Goal: Task Accomplishment & Management: Use online tool/utility

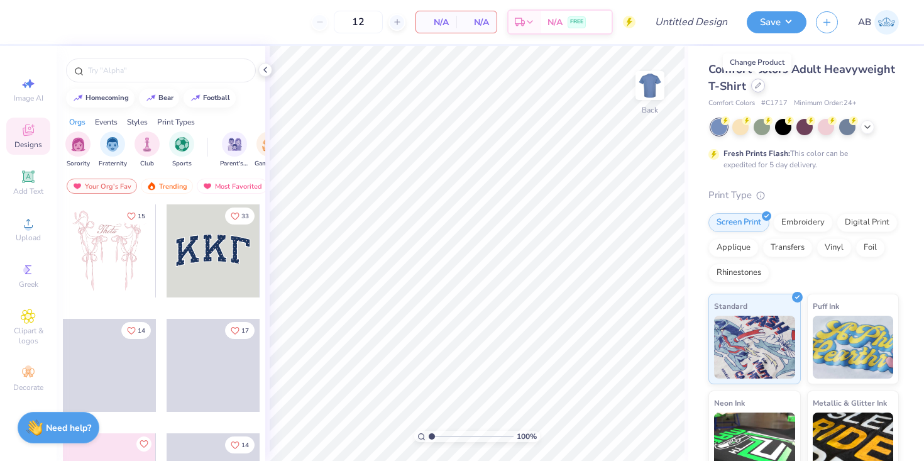
click at [752, 85] on div at bounding box center [758, 86] width 14 height 14
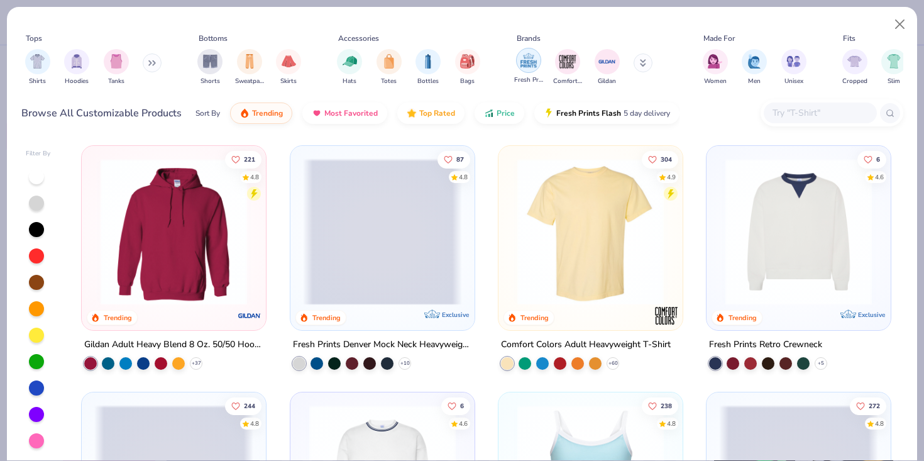
click at [534, 65] on img "filter for Fresh Prints" at bounding box center [528, 60] width 19 height 19
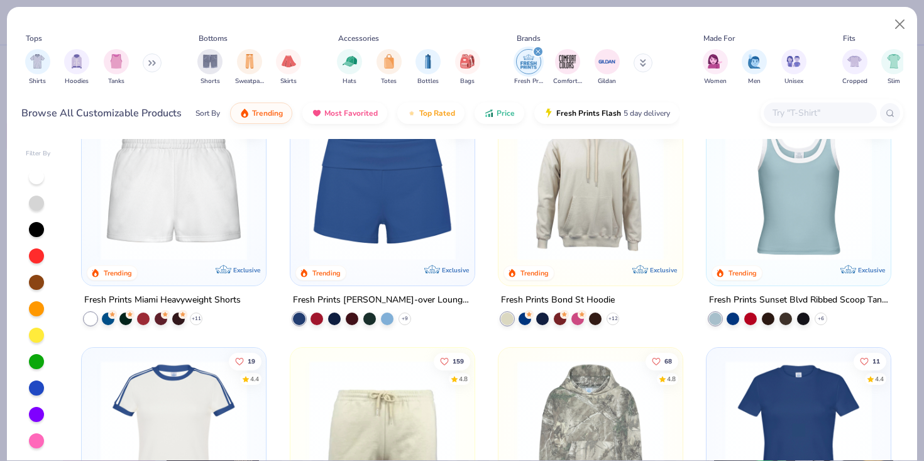
scroll to position [668, 0]
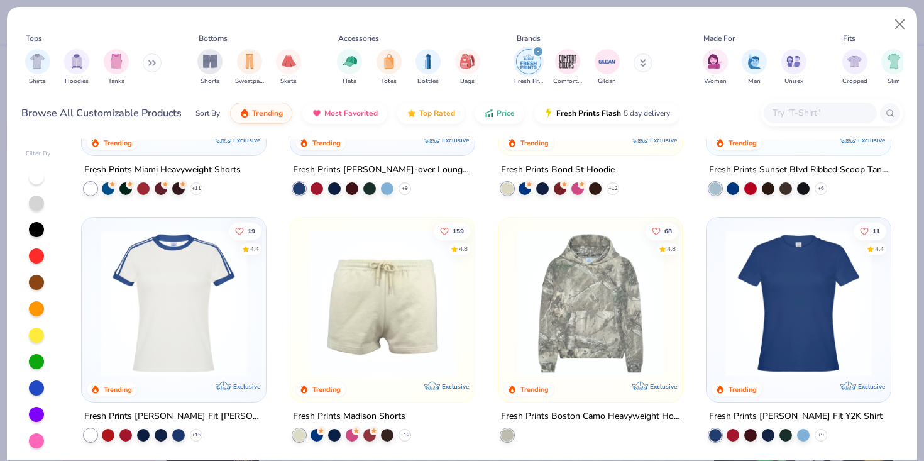
click at [154, 329] on img at bounding box center [173, 303] width 159 height 146
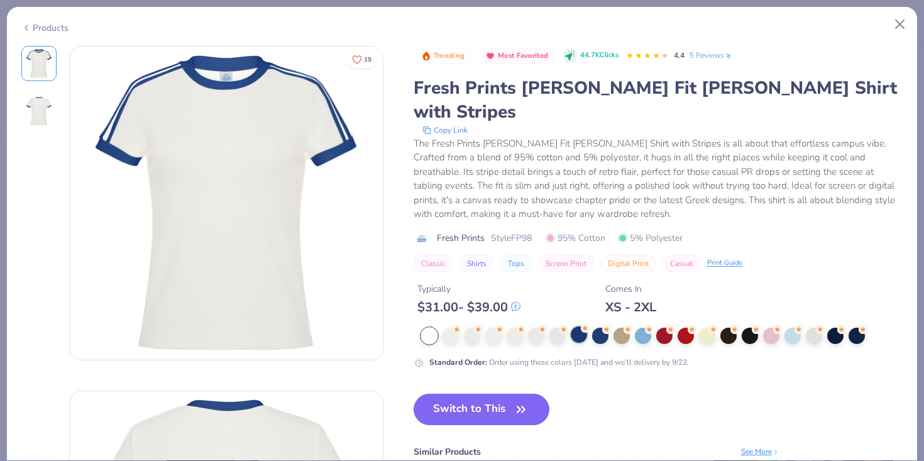
click at [580, 326] on div at bounding box center [579, 334] width 16 height 16
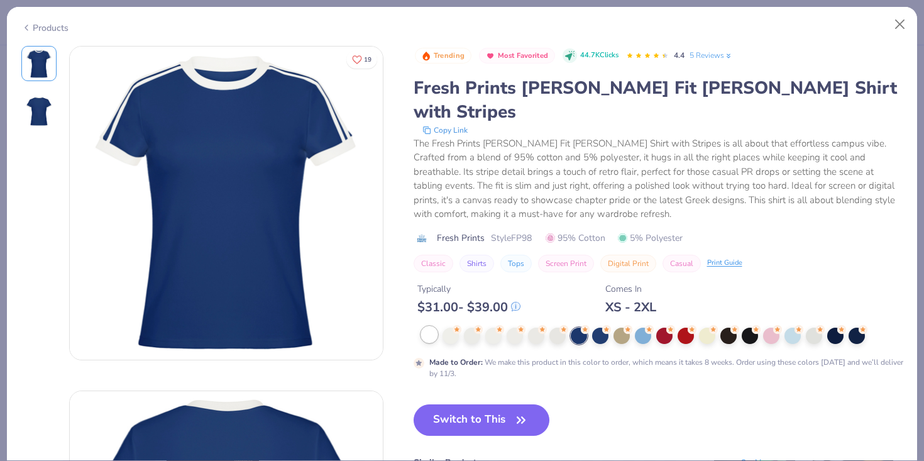
click at [433, 326] on div at bounding box center [429, 334] width 16 height 16
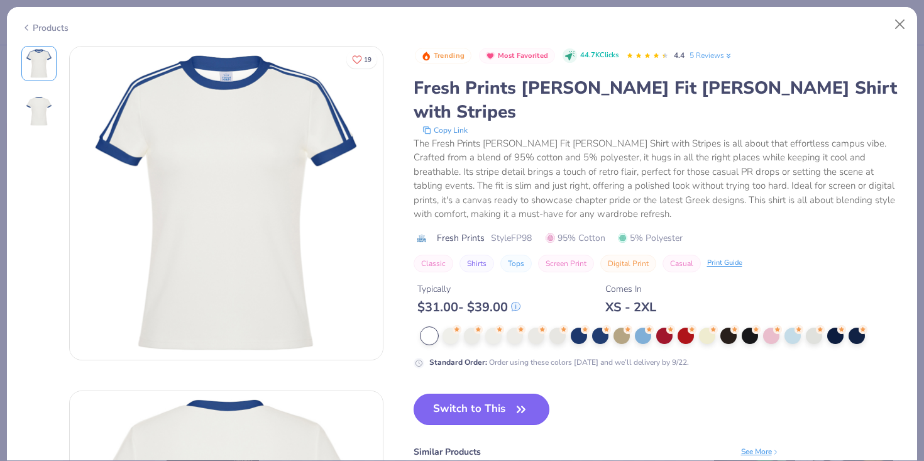
click at [460, 394] on button "Switch to This" at bounding box center [482, 409] width 136 height 31
type input "50"
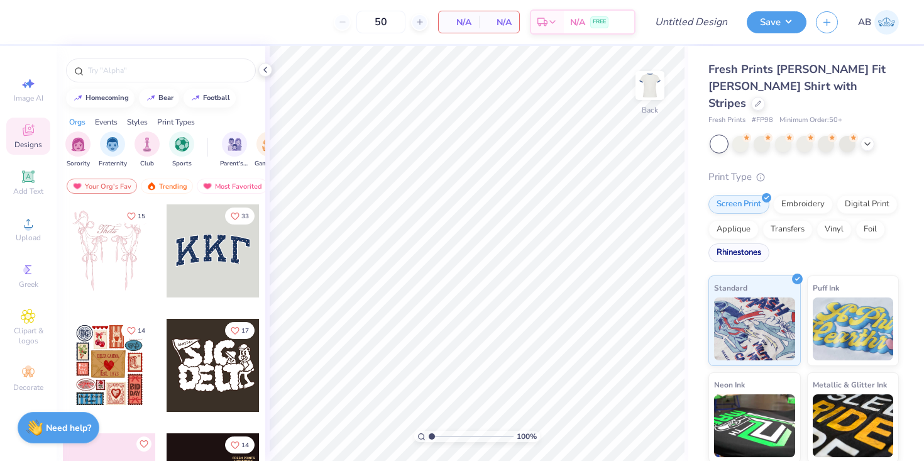
click at [751, 243] on div "Rhinestones" at bounding box center [739, 252] width 61 height 19
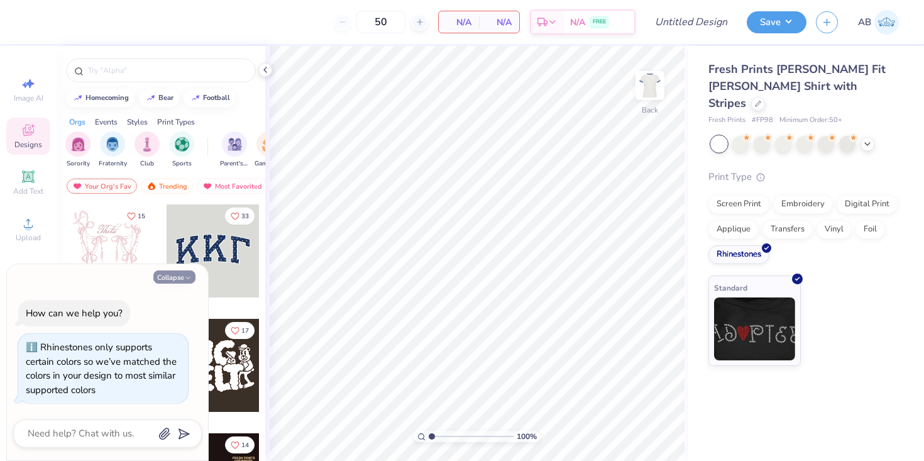
click at [181, 279] on button "Collapse" at bounding box center [174, 276] width 42 height 13
type textarea "x"
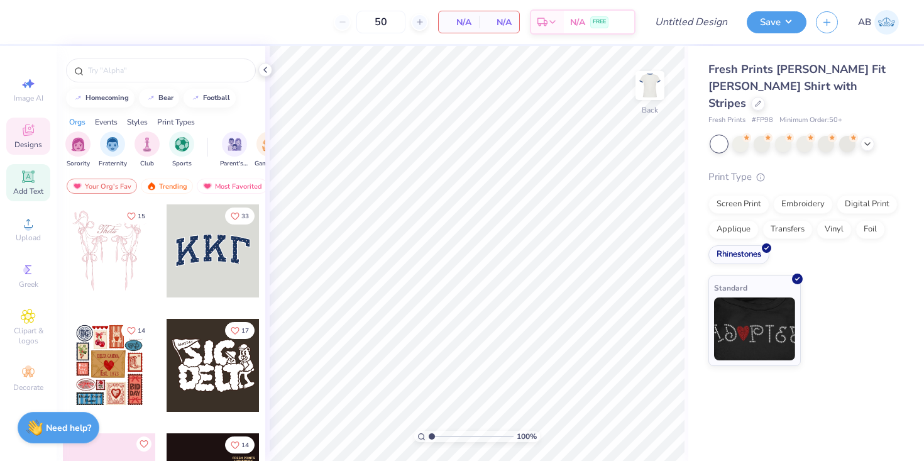
click at [35, 188] on span "Add Text" at bounding box center [28, 191] width 30 height 10
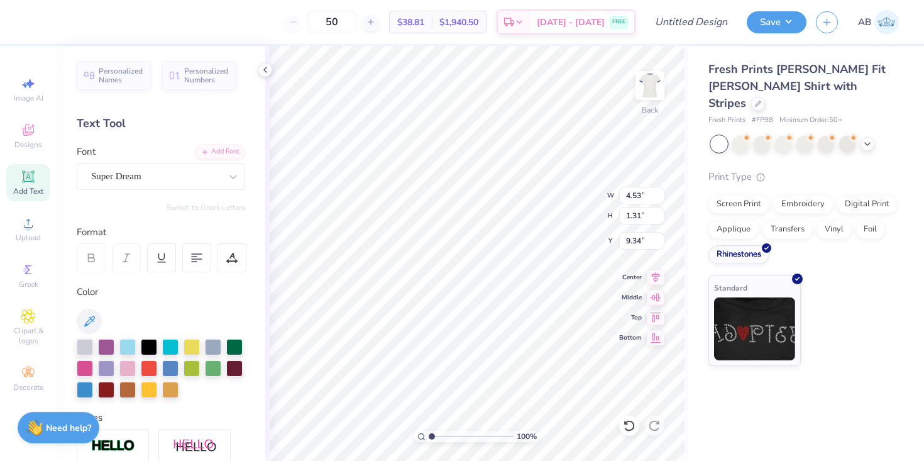
type textarea "51"
type input "4.76"
type input "5.45"
type input "3.75"
type input "2.79"
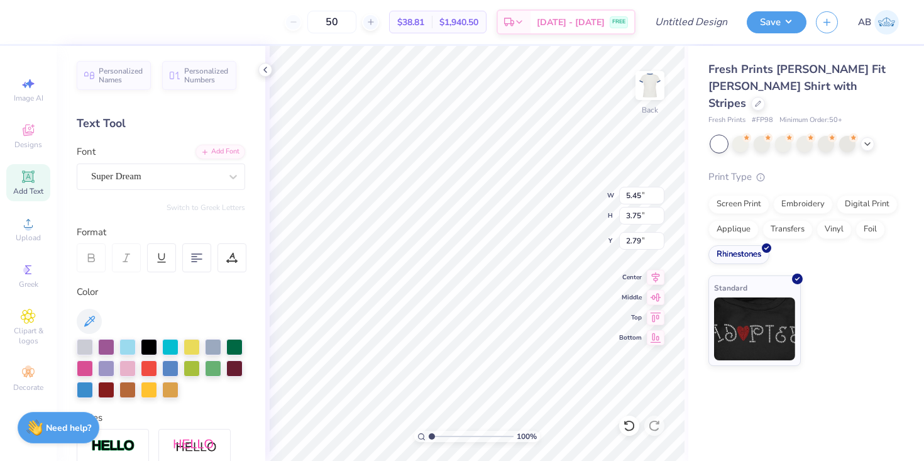
type input "6.43"
type input "4.43"
type input "7.77"
type input "5.36"
click at [654, 274] on icon at bounding box center [656, 275] width 18 height 15
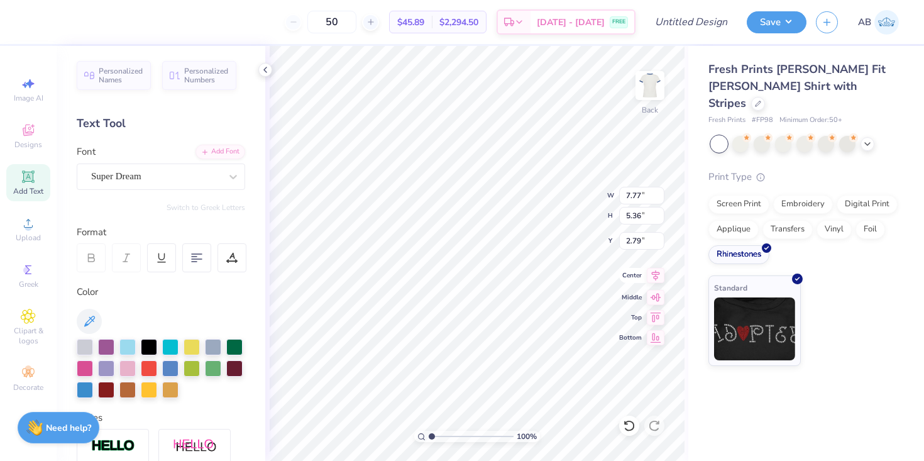
type input "3.00"
click at [31, 185] on div "Add Text" at bounding box center [28, 182] width 44 height 37
type textarea "Alpha Delta Pi"
type input "5.36"
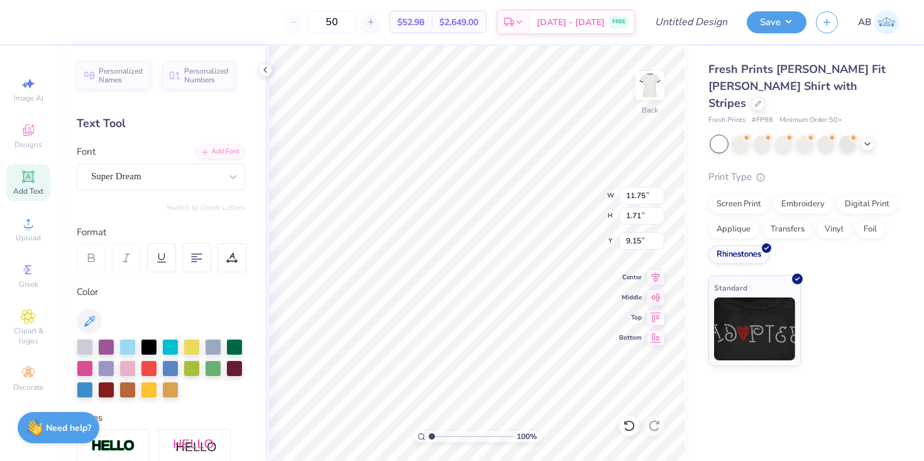
type input "0.78"
type input "8.81"
type input "7.77"
type input "5.36"
type input "3.00"
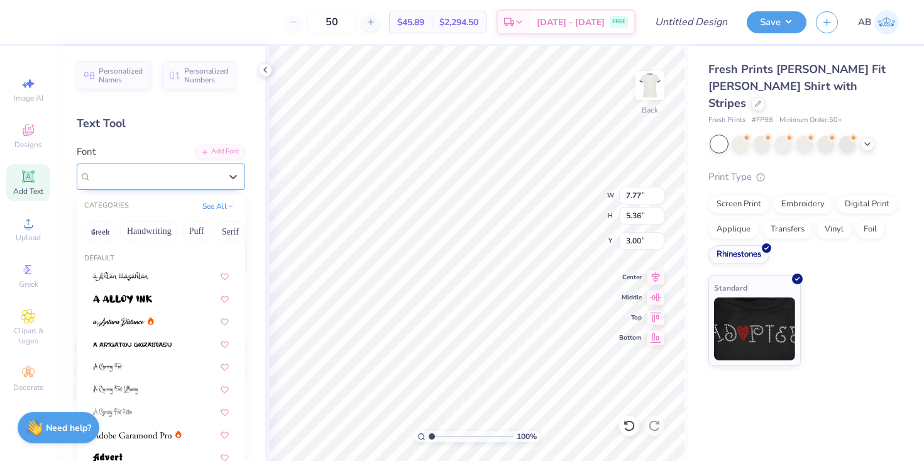
click at [177, 178] on div "Super Dream" at bounding box center [156, 176] width 132 height 19
click at [227, 228] on button "Bold" at bounding box center [219, 231] width 31 height 20
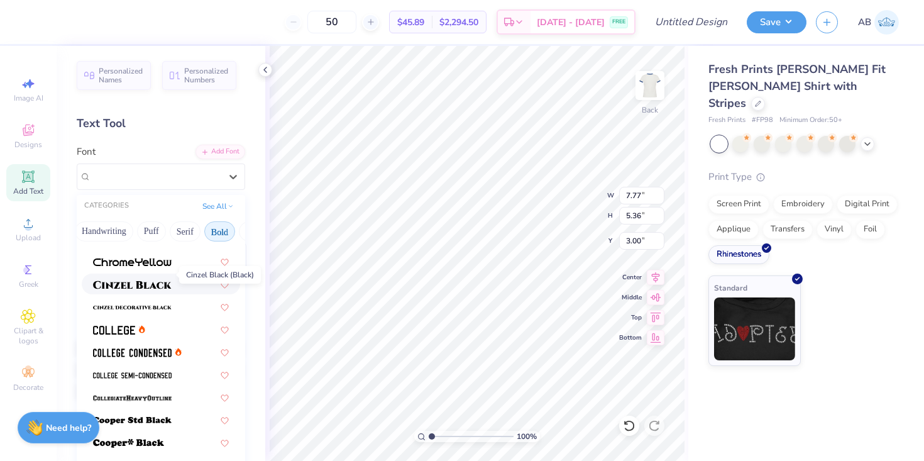
scroll to position [74, 0]
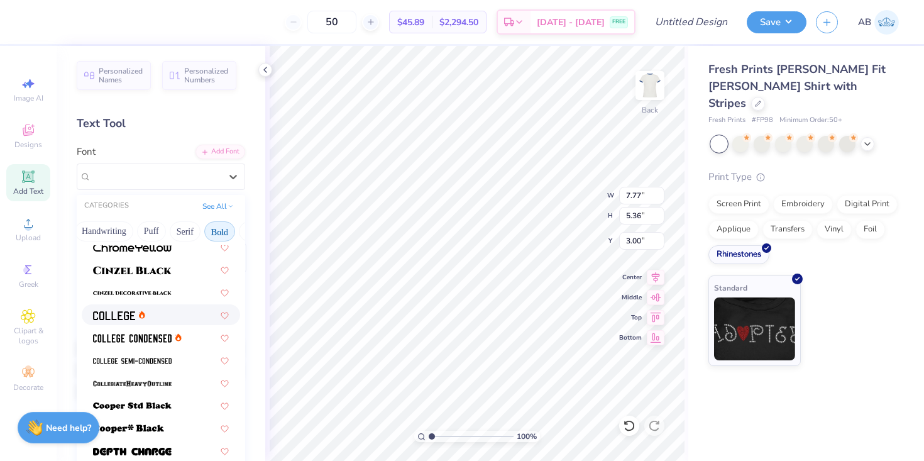
click at [155, 315] on div at bounding box center [161, 314] width 136 height 13
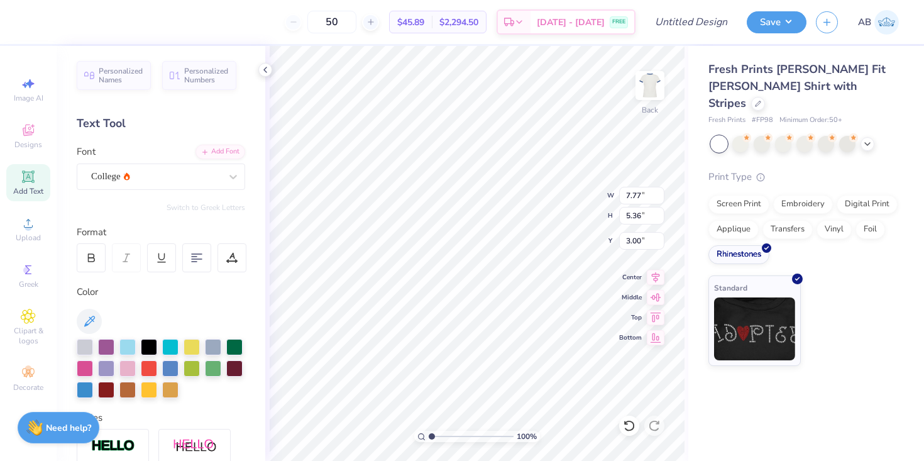
type input "6.36"
type input "5.24"
type input "3.06"
click at [180, 180] on div "College" at bounding box center [156, 176] width 132 height 19
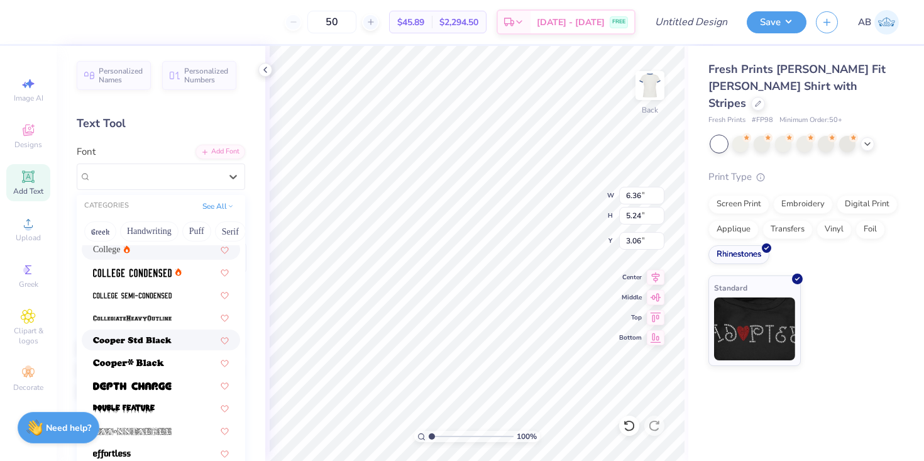
scroll to position [148, 0]
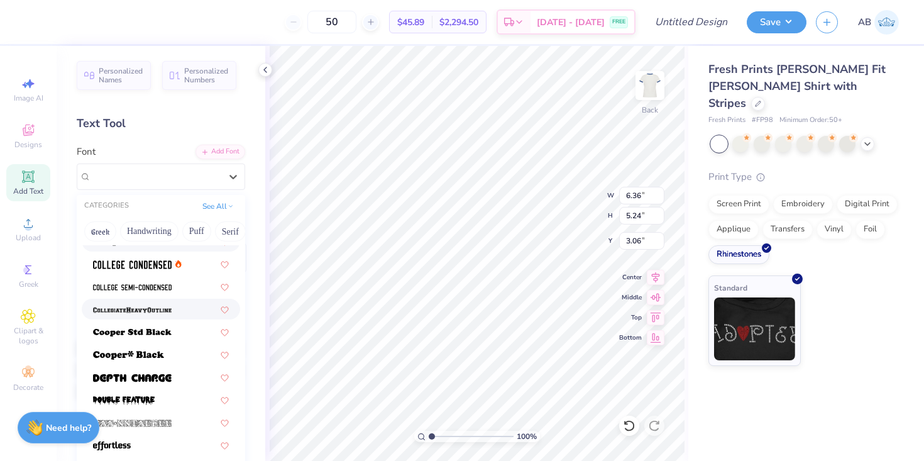
click at [179, 317] on div at bounding box center [161, 309] width 158 height 21
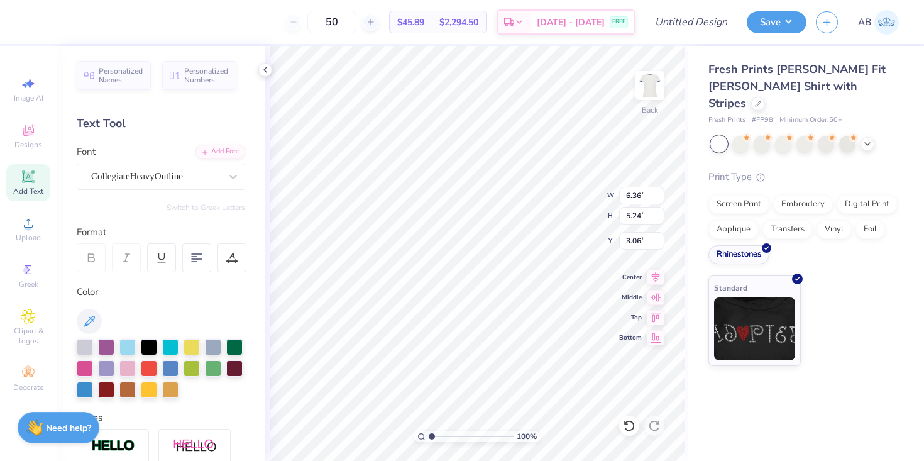
type input "7.03"
type input "5.69"
type input "2.84"
click at [191, 181] on div "Super Dream" at bounding box center [156, 176] width 132 height 19
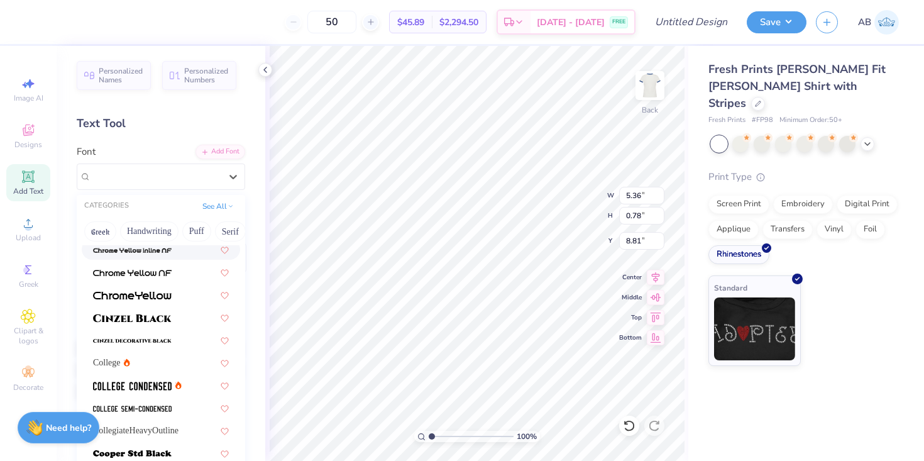
scroll to position [27, 0]
click at [150, 404] on img at bounding box center [132, 408] width 79 height 9
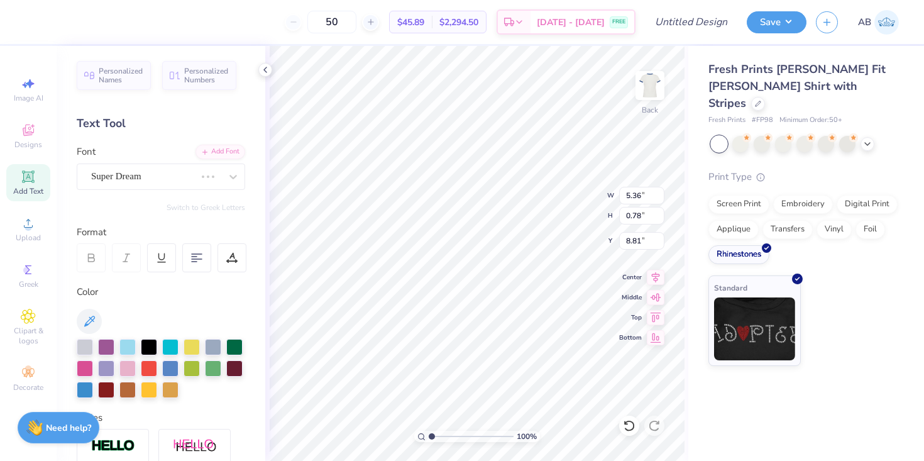
type input "4.96"
type input "0.57"
type input "8.91"
click at [765, 96] on div at bounding box center [758, 103] width 14 height 14
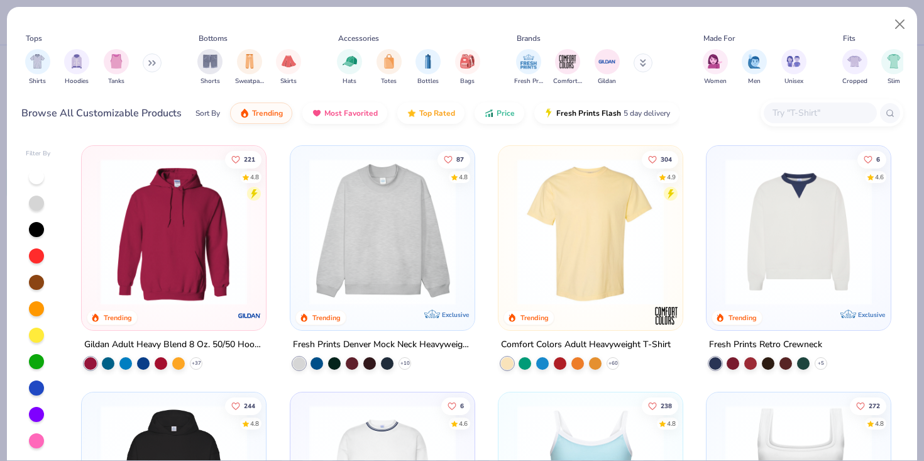
scroll to position [141, 0]
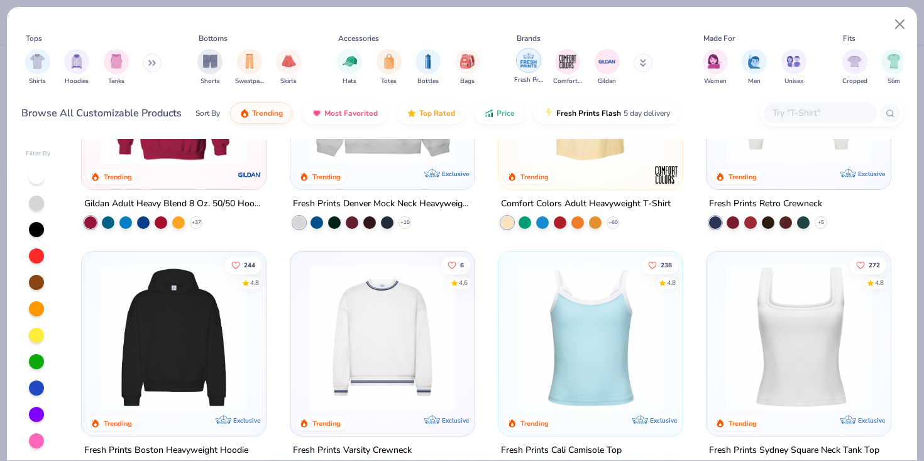
click at [530, 59] on img "filter for Fresh Prints" at bounding box center [528, 60] width 19 height 19
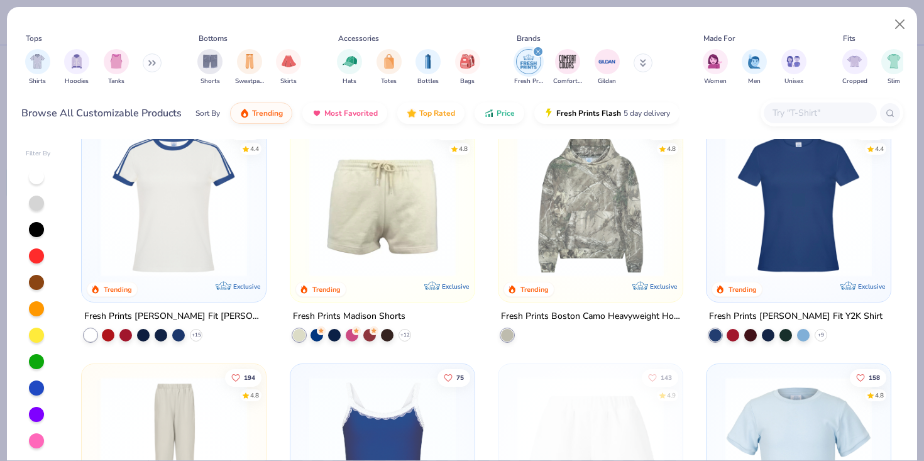
scroll to position [782, 0]
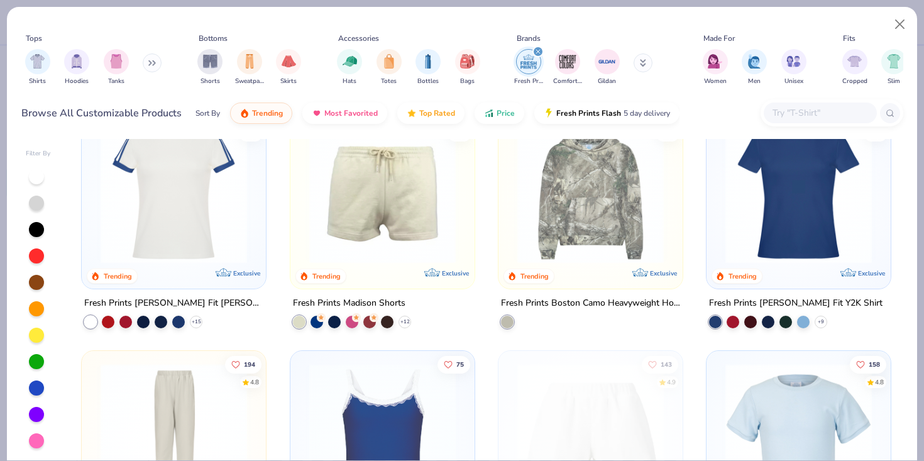
click at [812, 236] on img at bounding box center [798, 190] width 159 height 146
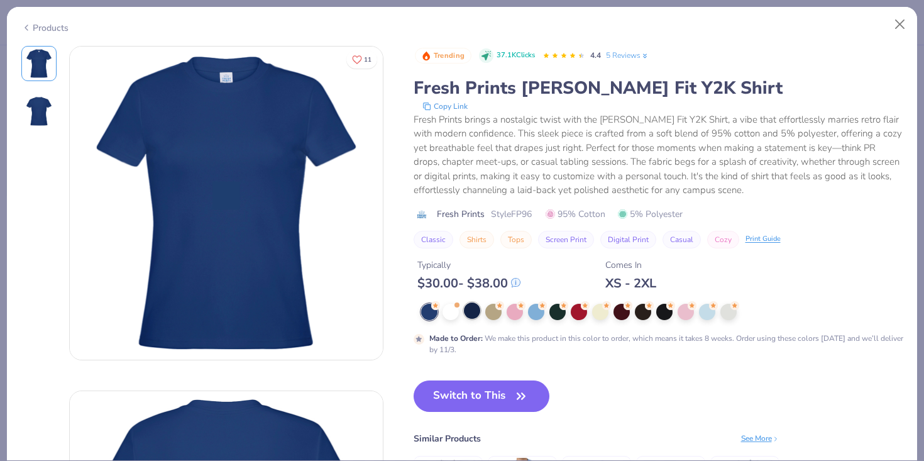
click at [474, 309] on div at bounding box center [472, 310] width 16 height 16
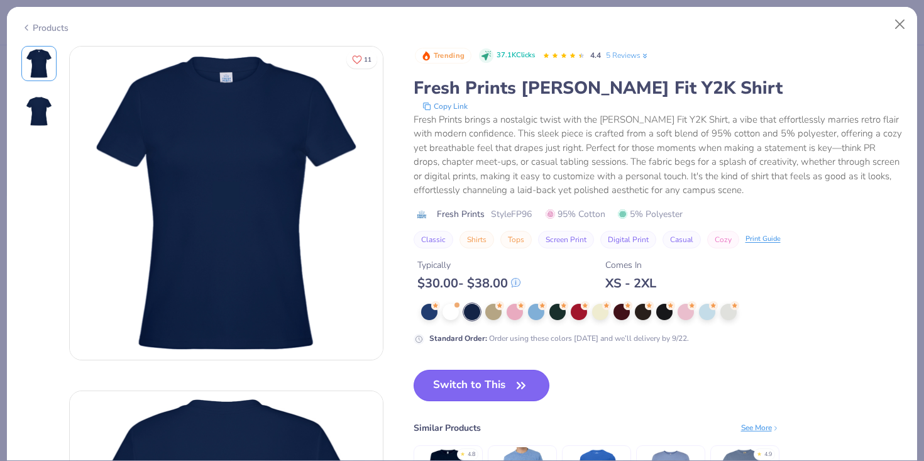
click at [495, 385] on button "Switch to This" at bounding box center [482, 385] width 136 height 31
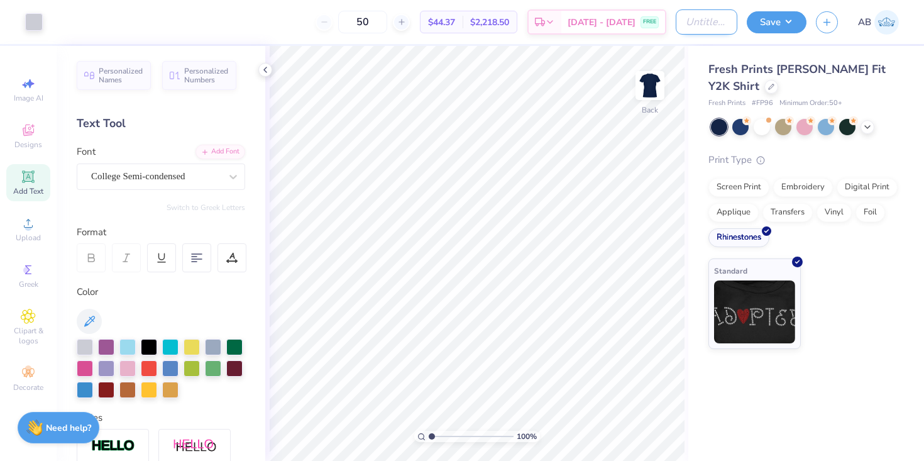
click at [708, 19] on input "Design Title" at bounding box center [707, 21] width 62 height 25
type input "ADPi Hoco Tee"
click at [778, 21] on button "Save" at bounding box center [777, 20] width 60 height 22
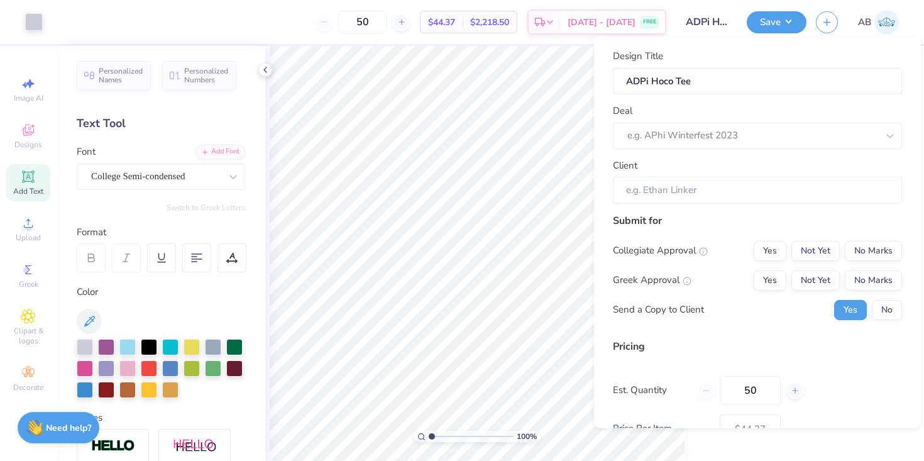
click at [711, 152] on div "Design Title ADPi Hoco Tee Deal e.g. APhi Winterfest 2023 Client" at bounding box center [757, 126] width 289 height 155
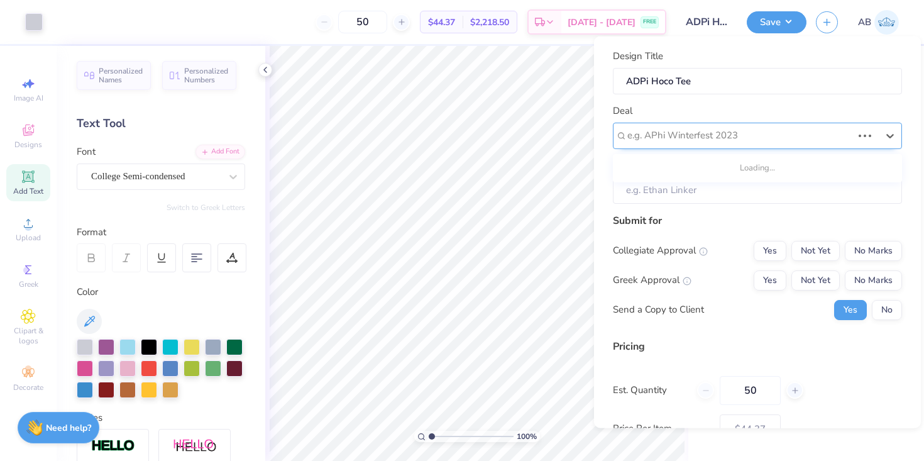
click at [715, 133] on div at bounding box center [739, 135] width 225 height 17
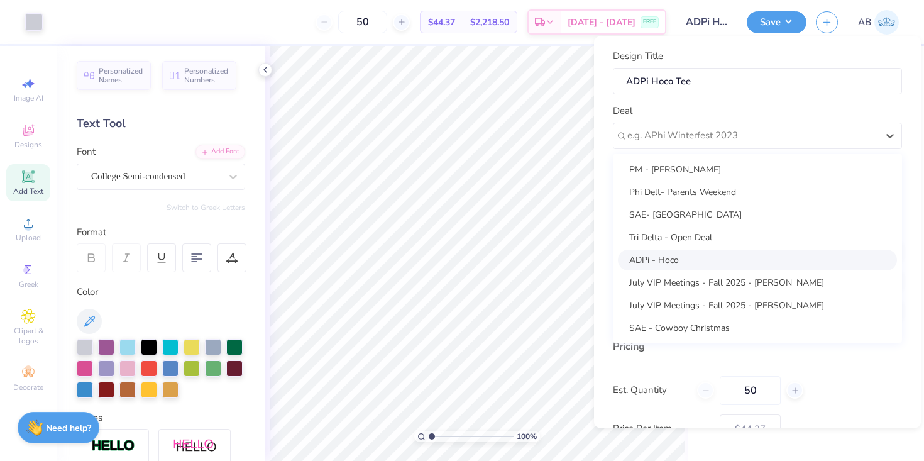
click at [697, 257] on div "ADPi - Hoco" at bounding box center [757, 259] width 279 height 21
type input "Aaliyah Stancil"
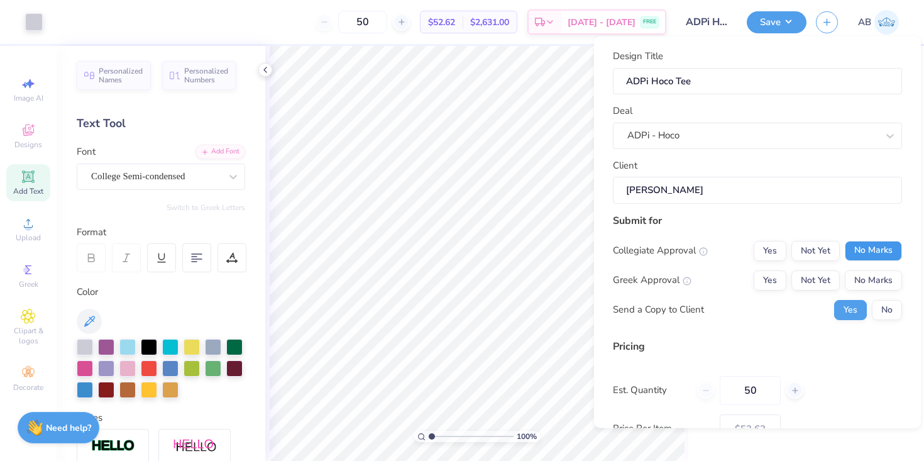
click at [875, 250] on button "No Marks" at bounding box center [873, 250] width 57 height 20
click at [819, 279] on button "Not Yet" at bounding box center [816, 280] width 48 height 20
click at [890, 304] on button "No" at bounding box center [887, 309] width 30 height 20
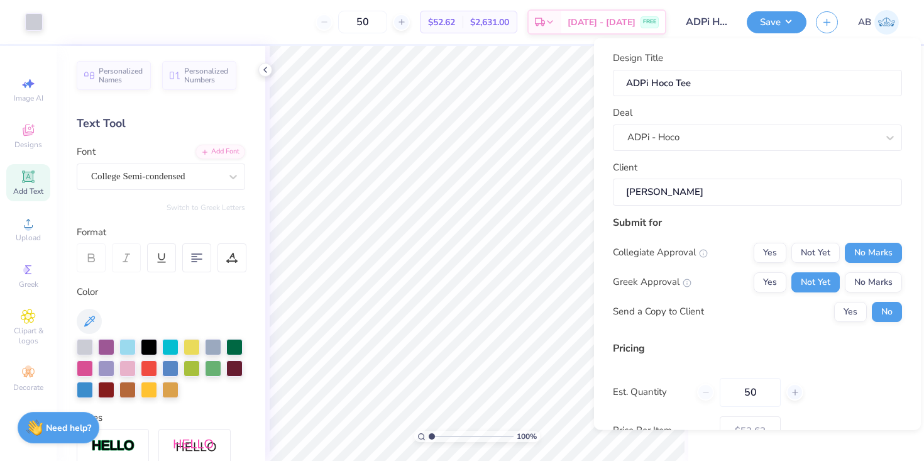
scroll to position [87, 0]
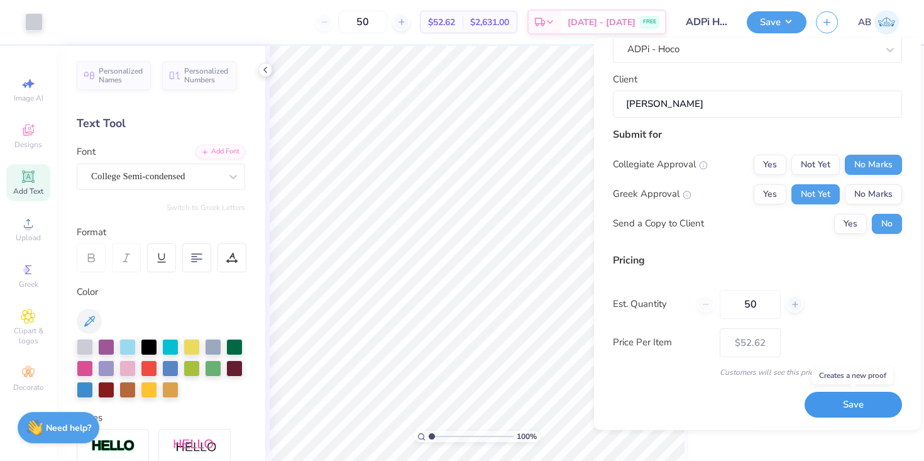
click at [868, 404] on button "Save" at bounding box center [853, 405] width 97 height 26
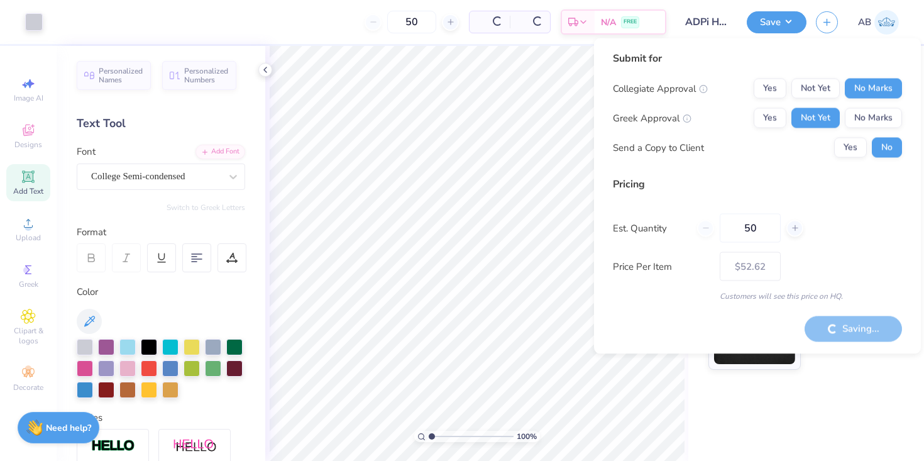
type input "– –"
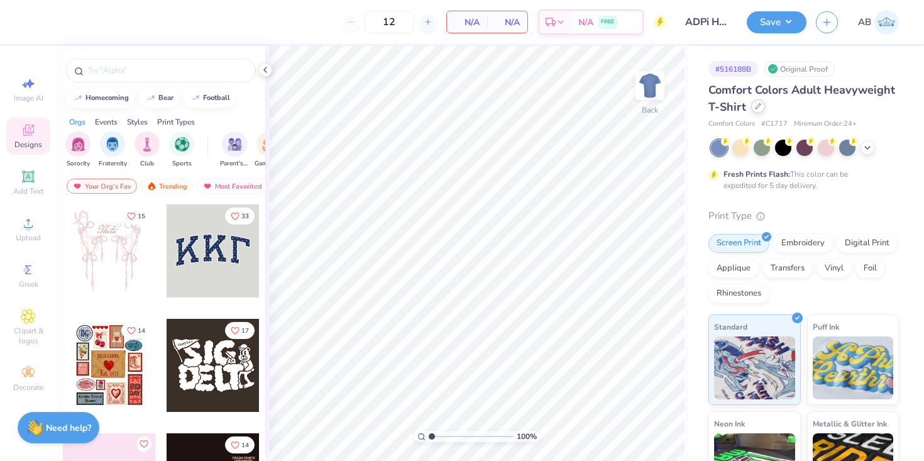
click at [763, 108] on div at bounding box center [758, 106] width 14 height 14
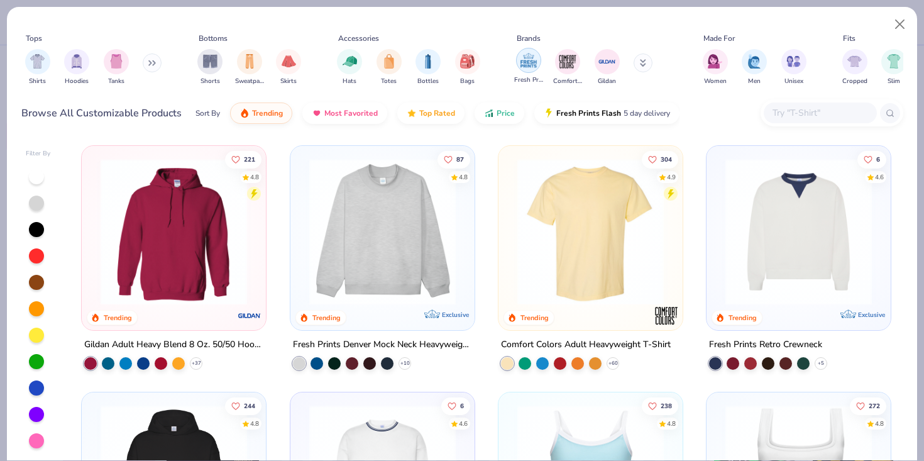
click at [538, 56] on div "filter for Fresh Prints" at bounding box center [528, 60] width 25 height 25
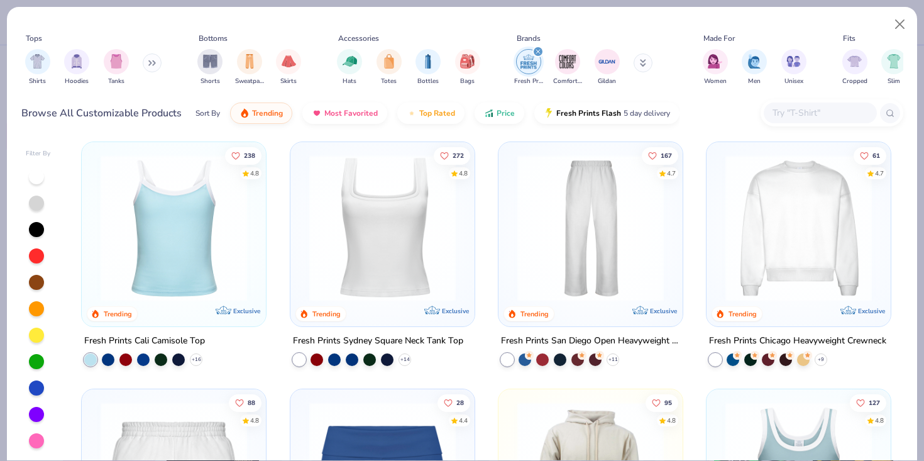
scroll to position [248, 0]
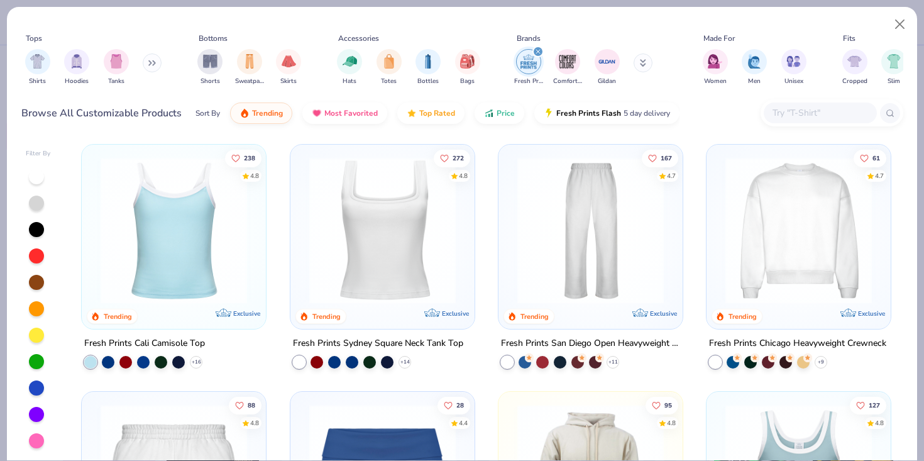
click at [589, 253] on img at bounding box center [590, 230] width 159 height 146
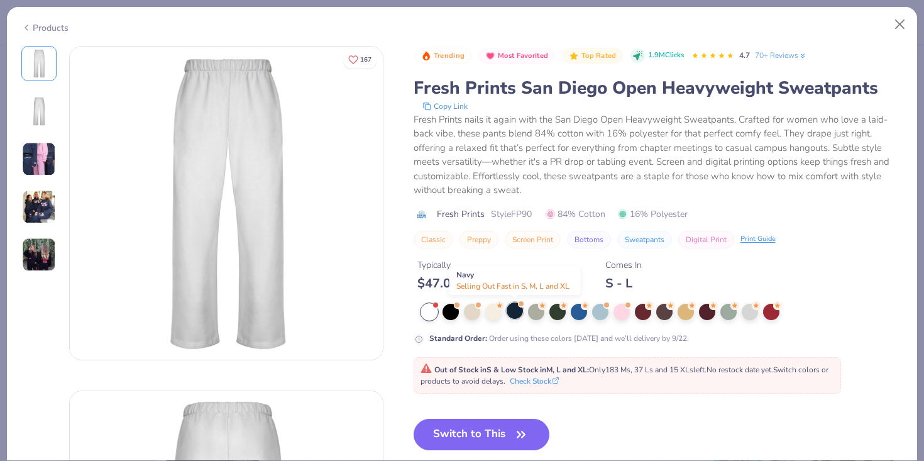
click at [517, 309] on div at bounding box center [515, 310] width 16 height 16
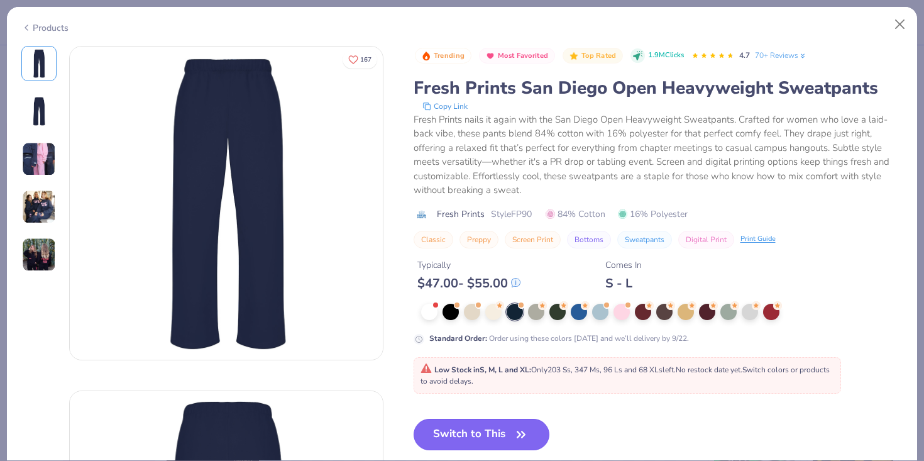
click at [499, 438] on button "Switch to This" at bounding box center [482, 434] width 136 height 31
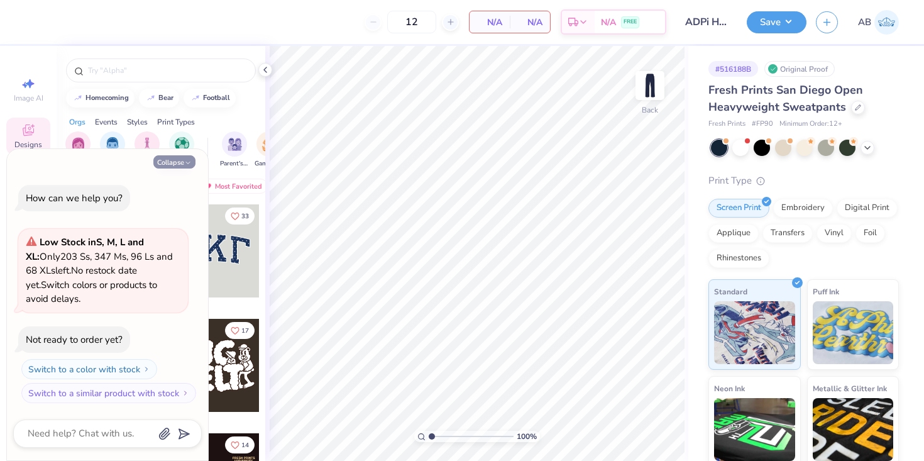
click at [178, 157] on button "Collapse" at bounding box center [174, 161] width 42 height 13
type textarea "x"
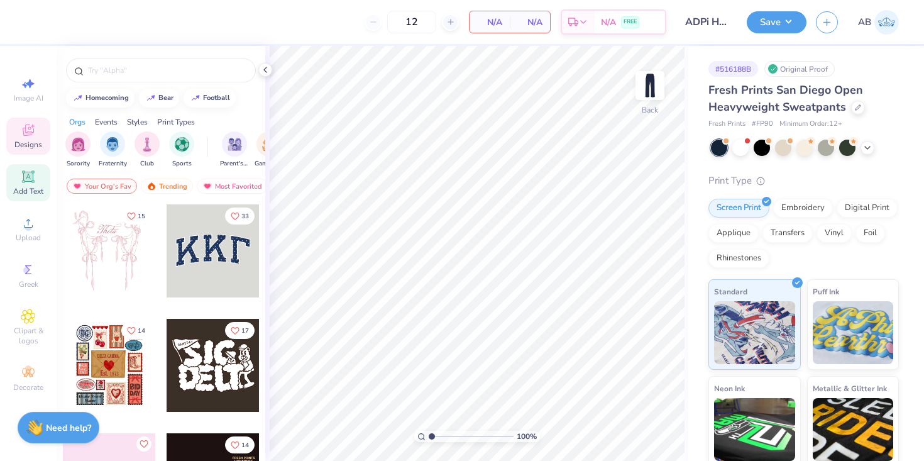
click at [24, 180] on icon at bounding box center [28, 176] width 12 height 12
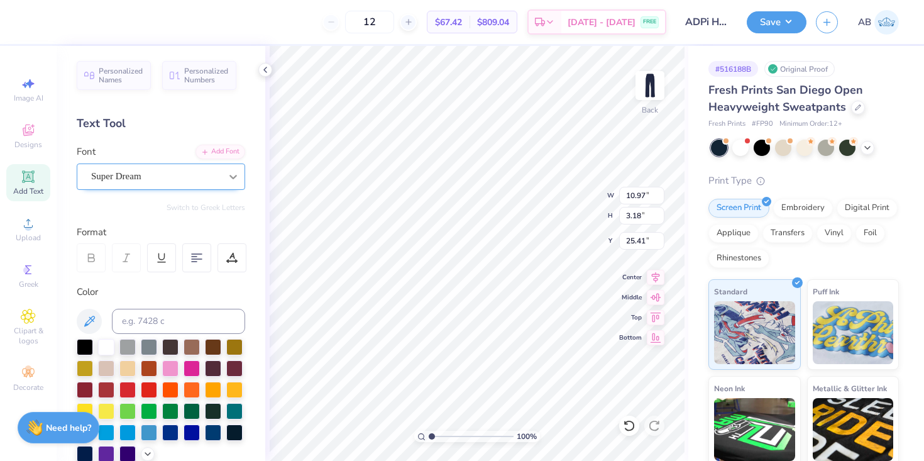
scroll to position [0, 3]
type textarea "[GEOGRAPHIC_DATA], [GEOGRAPHIC_DATA]"
type input "7.33"
type input "7.86"
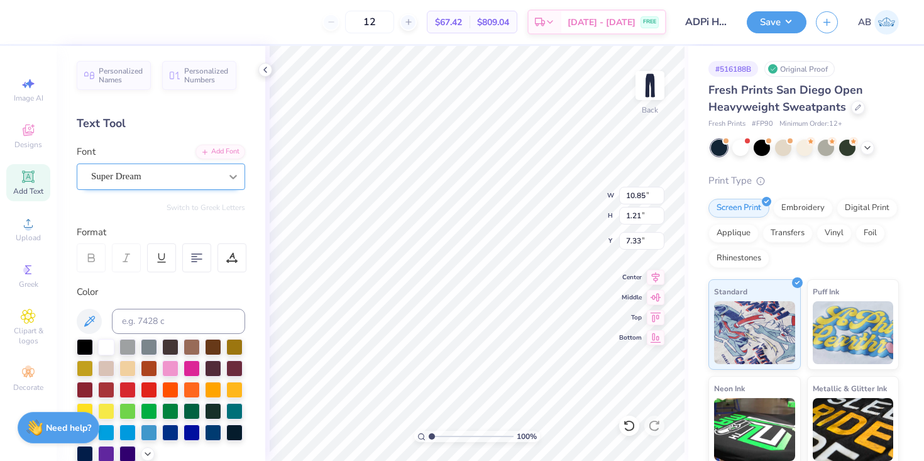
type input "0.88"
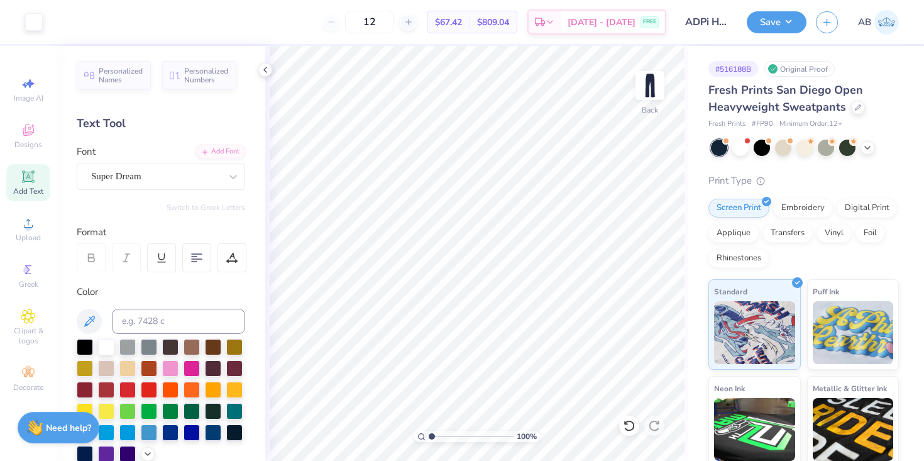
click at [31, 182] on icon at bounding box center [28, 176] width 15 height 15
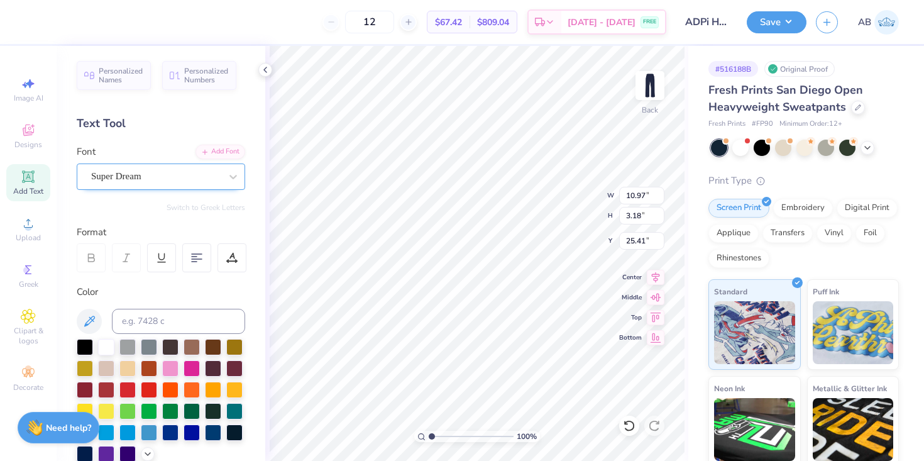
scroll to position [0, 0]
type textarea "51"
click at [223, 175] on div at bounding box center [233, 176] width 23 height 23
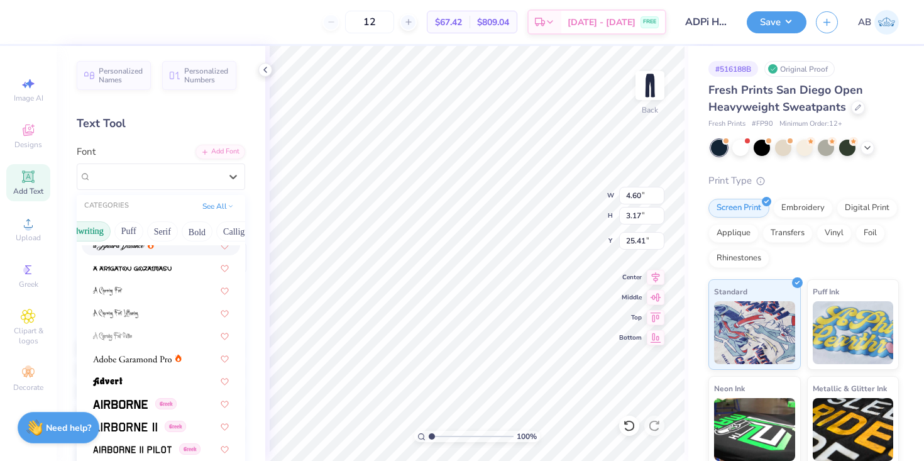
scroll to position [0, 107]
click at [158, 225] on button "Bold" at bounding box center [158, 231] width 31 height 20
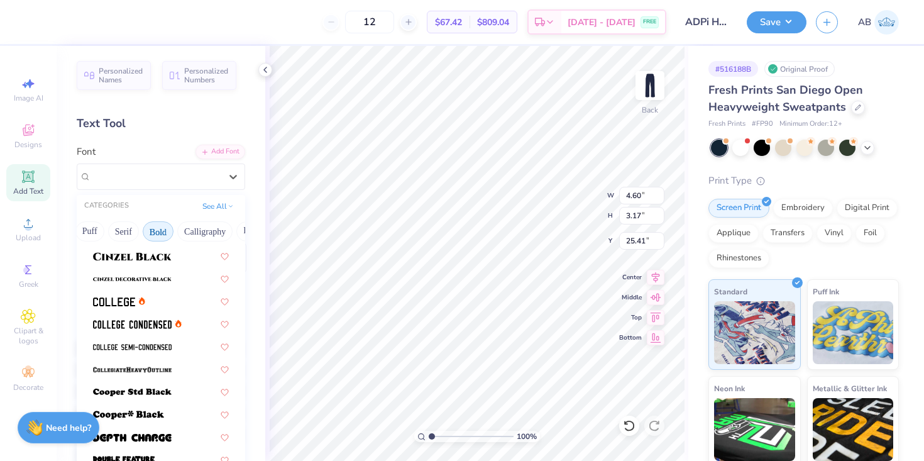
scroll to position [90, 0]
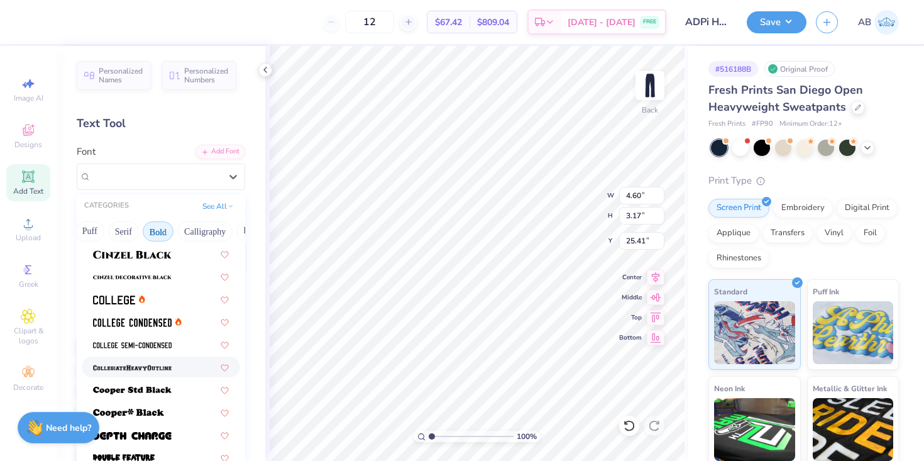
click at [162, 365] on img at bounding box center [132, 367] width 79 height 9
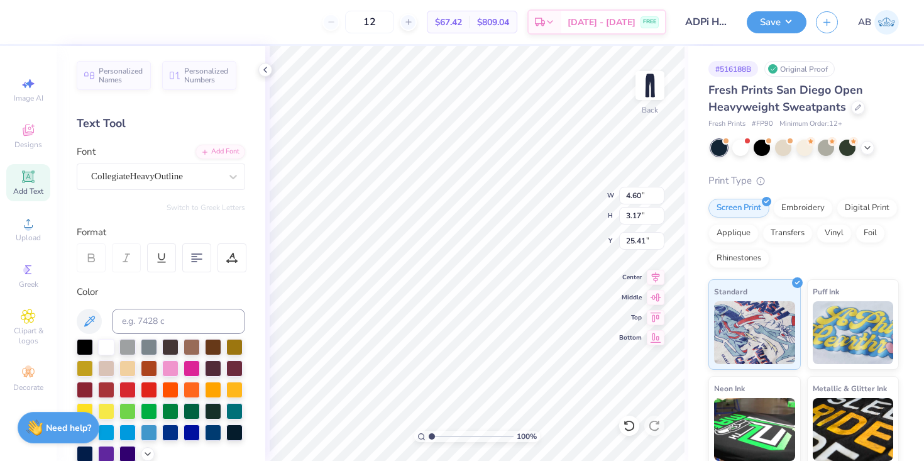
type input "4.16"
type input "3.36"
type input "25.32"
type input "7.86"
type input "0.88"
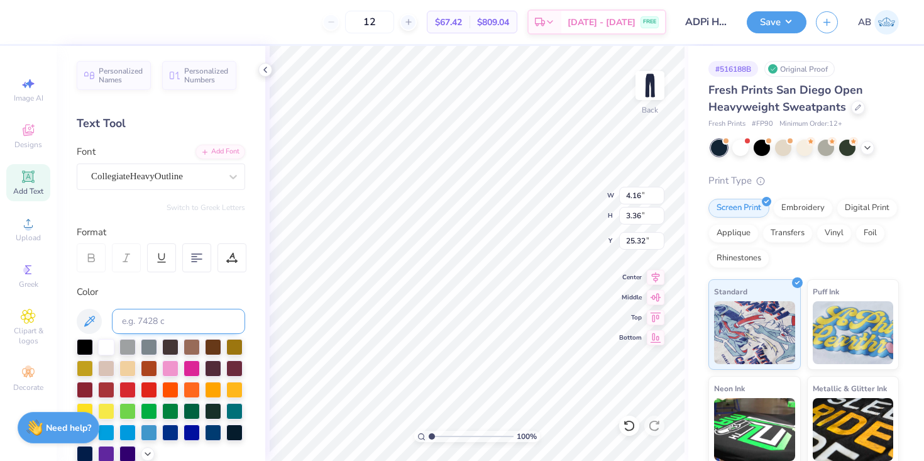
type input "7.33"
click at [189, 179] on div "Super Dream" at bounding box center [156, 176] width 132 height 19
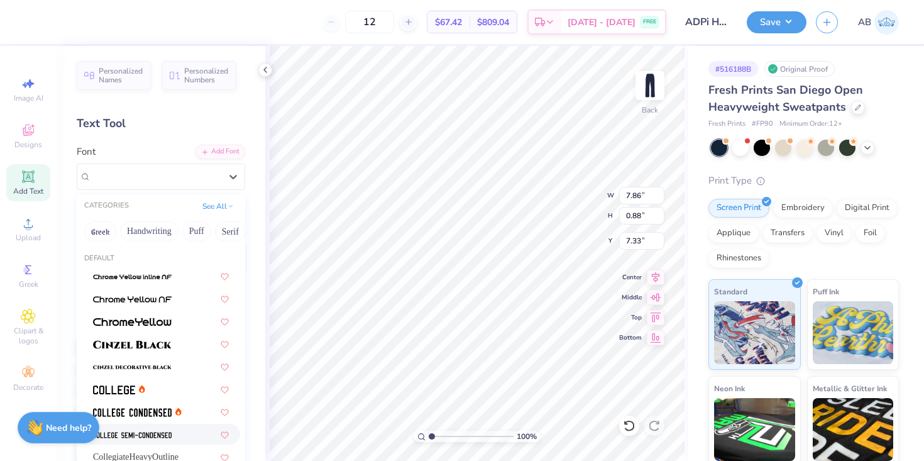
click at [167, 427] on div at bounding box center [161, 434] width 158 height 21
type input "7.08"
type input "0.82"
type input "7.36"
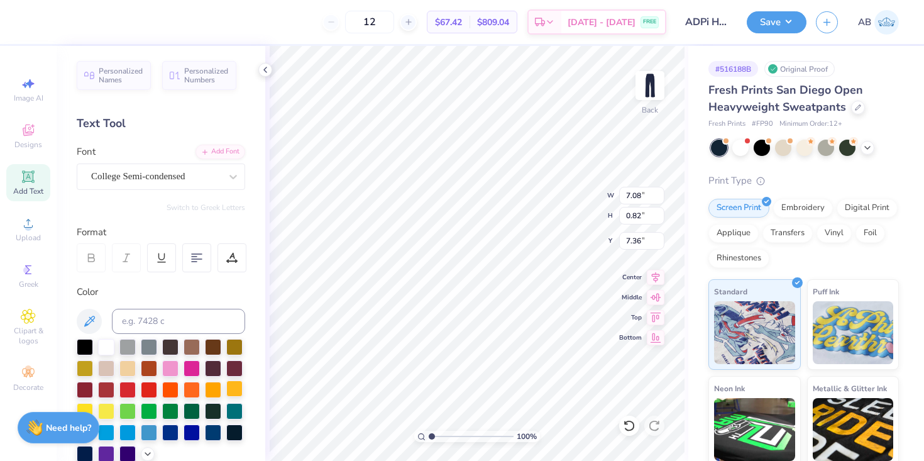
type input "4.16"
type input "3.36"
type input "2.87"
type input "6.73"
click at [756, 258] on div "Rhinestones" at bounding box center [739, 256] width 61 height 19
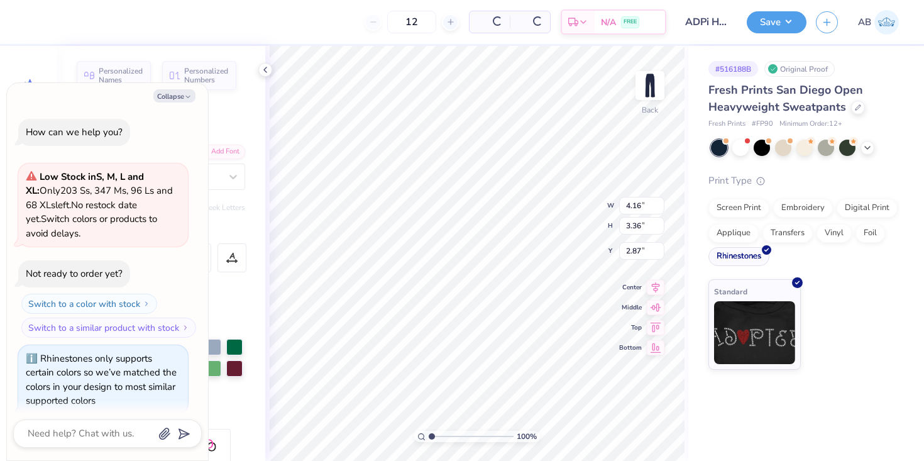
scroll to position [11, 0]
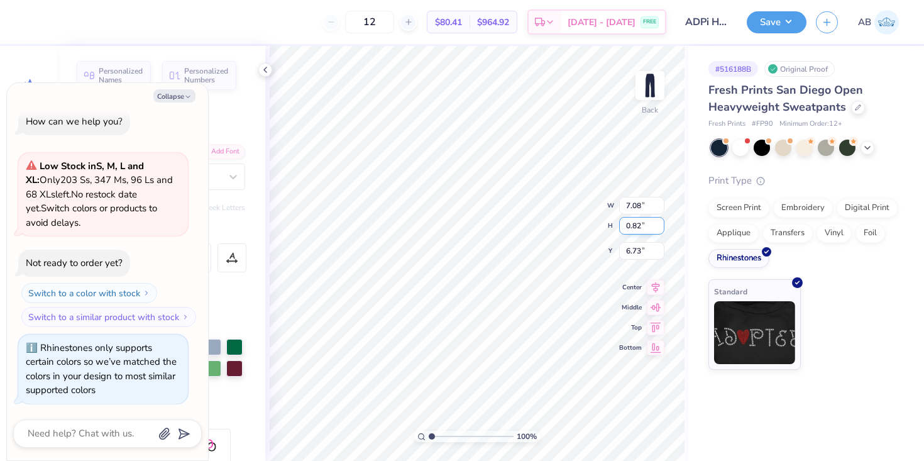
click at [576, 204] on div "100 % Back W 7.08 7.08 " H 0.82 0.82 " Y 6.73 6.73 " Center Middle Top Bottom" at bounding box center [476, 253] width 423 height 415
type textarea "x"
type input "2.90"
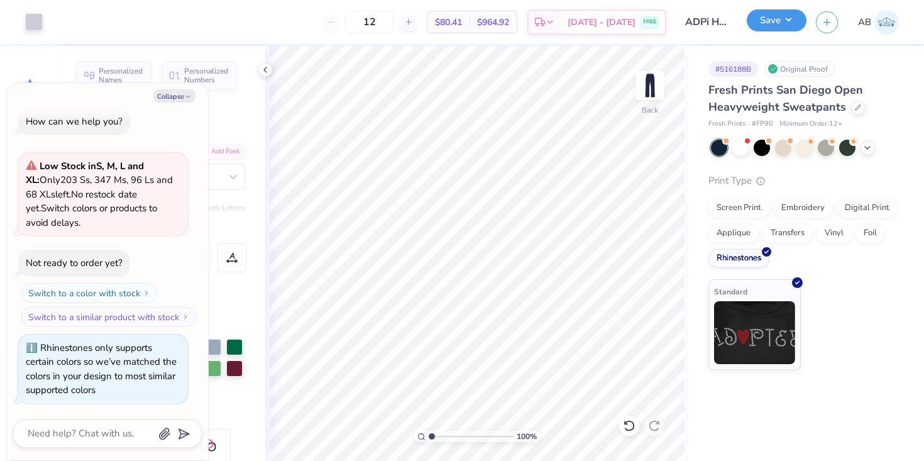
click at [775, 21] on button "Save" at bounding box center [777, 20] width 60 height 22
type textarea "x"
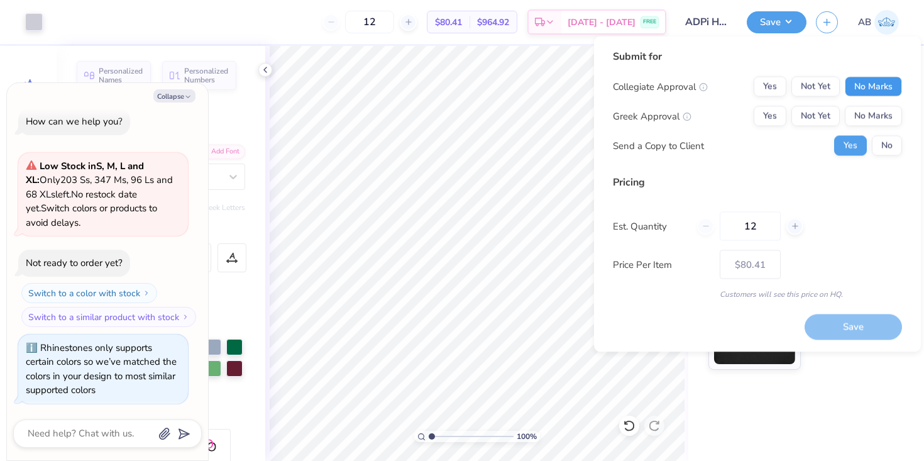
click at [873, 86] on button "No Marks" at bounding box center [873, 87] width 57 height 20
click at [875, 114] on button "No Marks" at bounding box center [873, 116] width 57 height 20
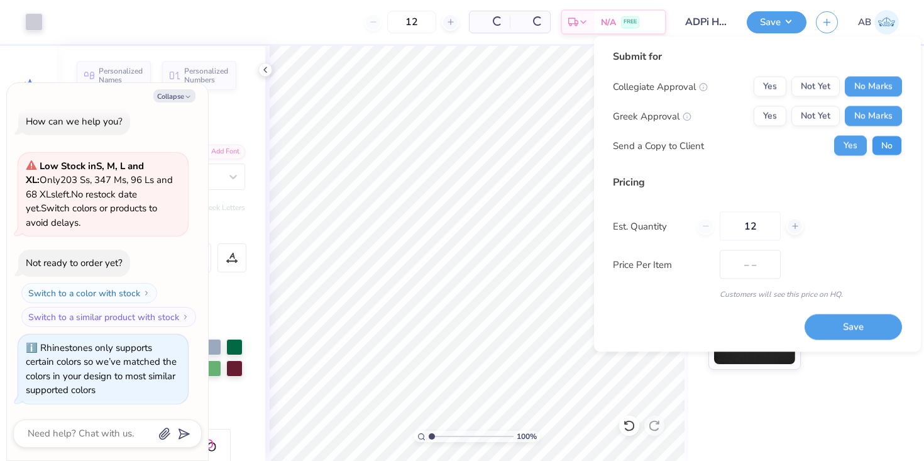
type input "$67.81"
click at [892, 144] on button "No" at bounding box center [887, 146] width 30 height 20
type textarea "x"
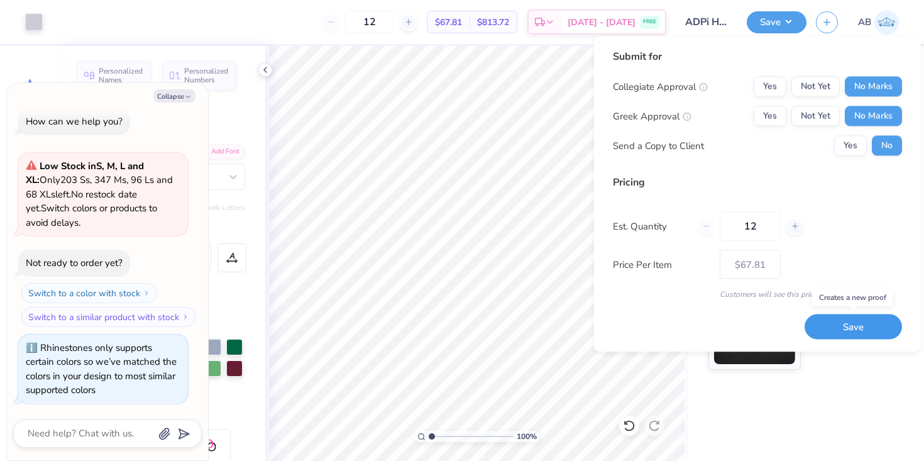
click at [858, 326] on button "Save" at bounding box center [853, 327] width 97 height 26
type input "$67.81"
type textarea "x"
type input "– –"
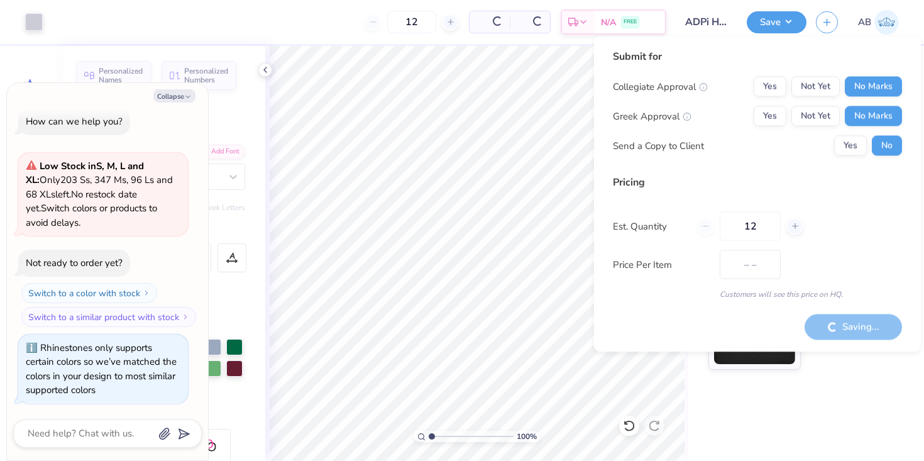
type textarea "x"
type input "$80.41"
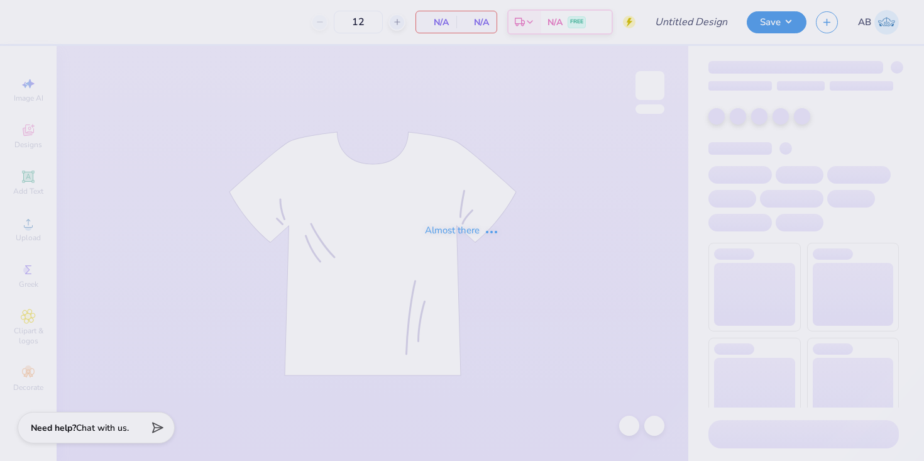
type input "24"
type input "Tri Delta My Tie Shirts"
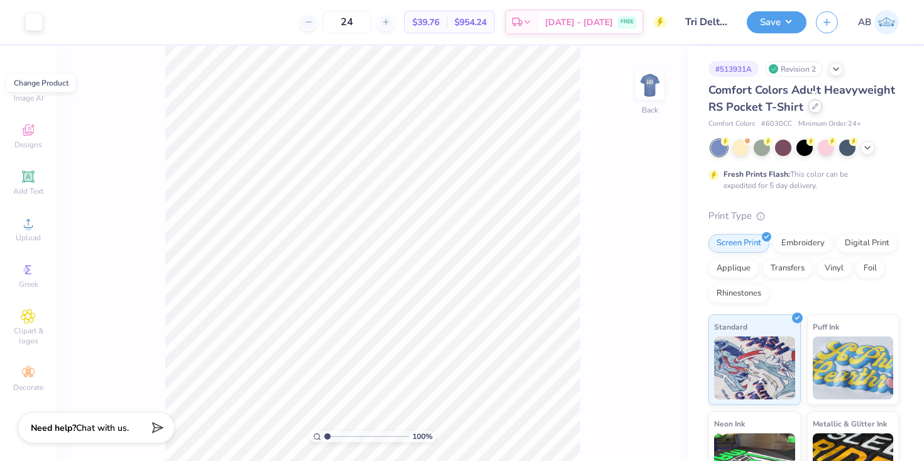
click at [818, 106] on div at bounding box center [816, 106] width 14 height 14
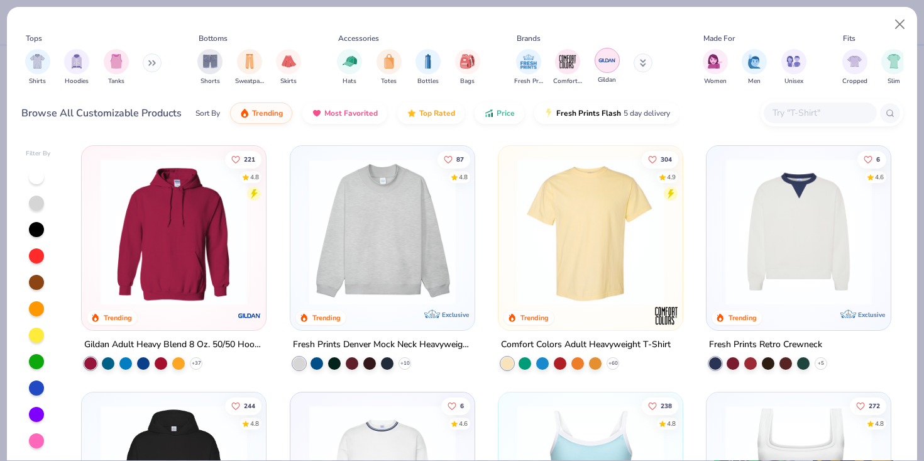
click at [616, 65] on img "filter for Gildan" at bounding box center [607, 60] width 19 height 19
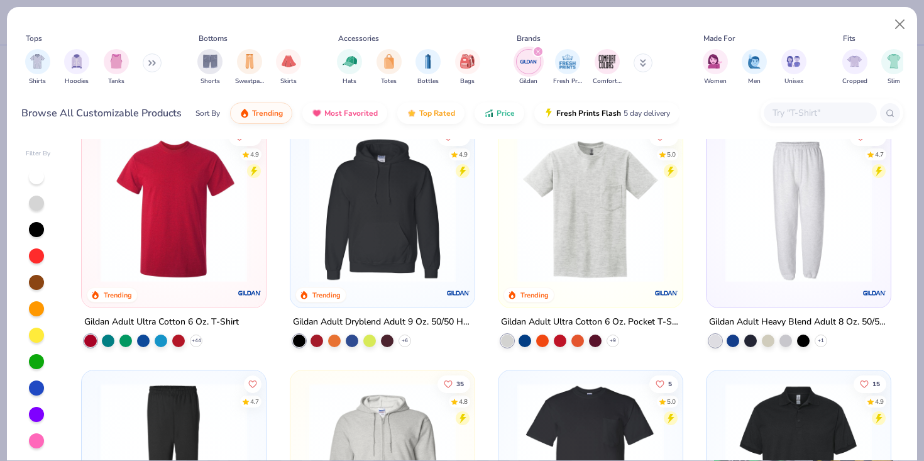
scroll to position [273, 0]
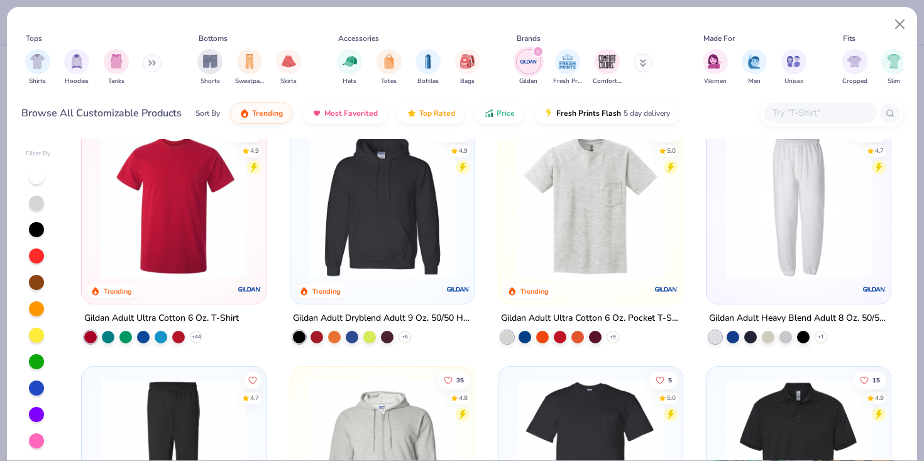
click at [617, 242] on img at bounding box center [590, 205] width 159 height 146
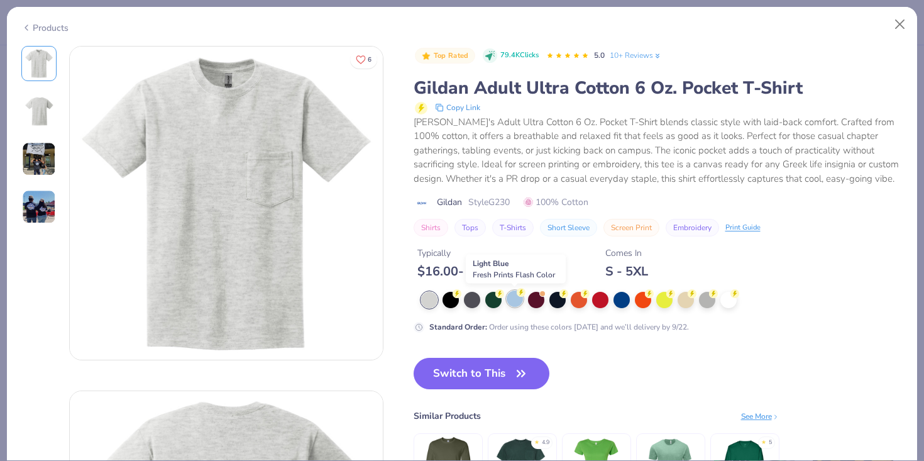
click at [519, 297] on div at bounding box center [515, 298] width 16 height 16
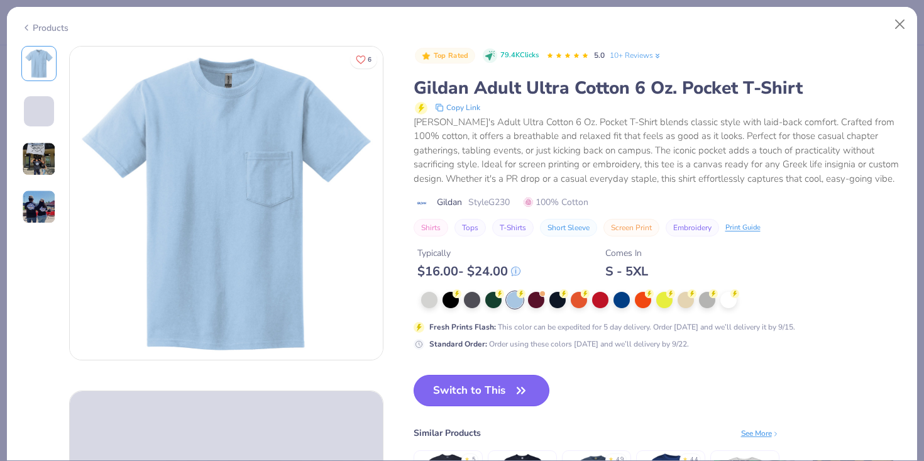
click at [506, 390] on button "Switch to This" at bounding box center [482, 390] width 136 height 31
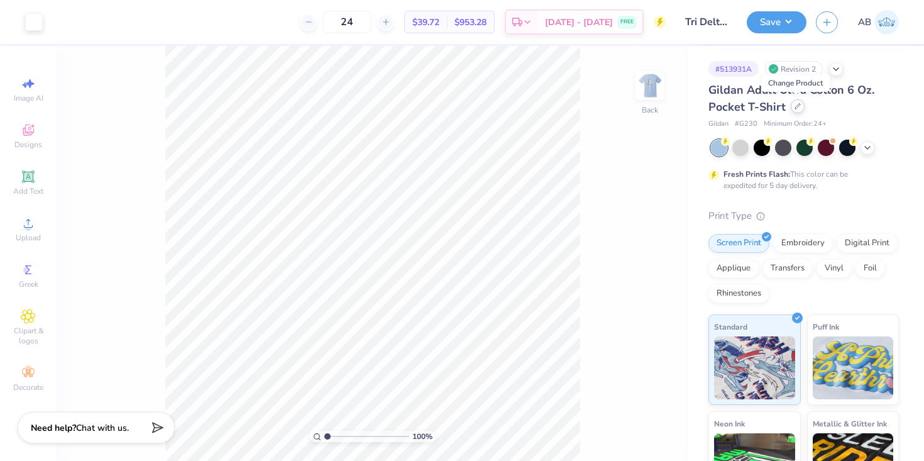
click at [795, 107] on icon at bounding box center [798, 106] width 6 height 6
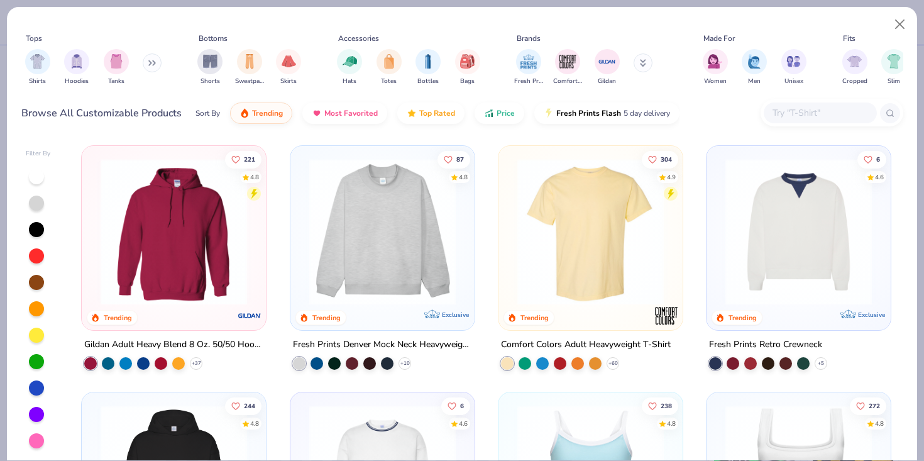
click at [634, 58] on div "Fresh Prints Comfort Colors Gildan" at bounding box center [591, 67] width 158 height 47
click at [646, 60] on button at bounding box center [643, 62] width 19 height 19
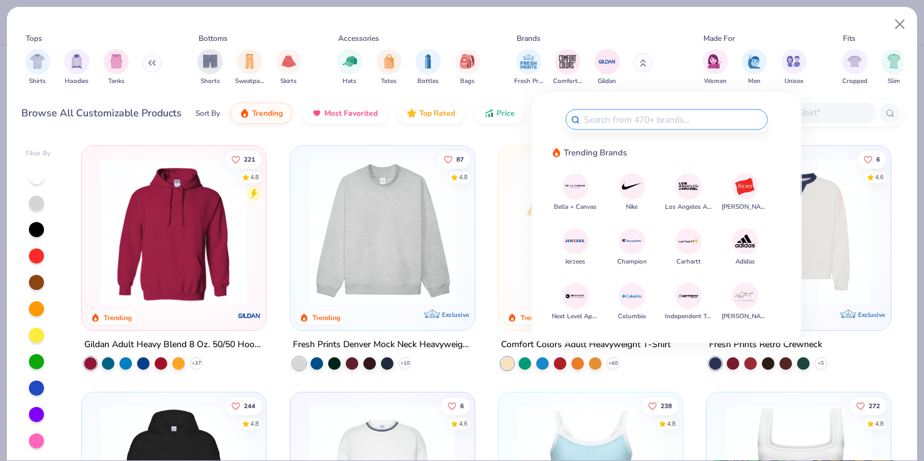
click at [738, 180] on img at bounding box center [745, 186] width 22 height 22
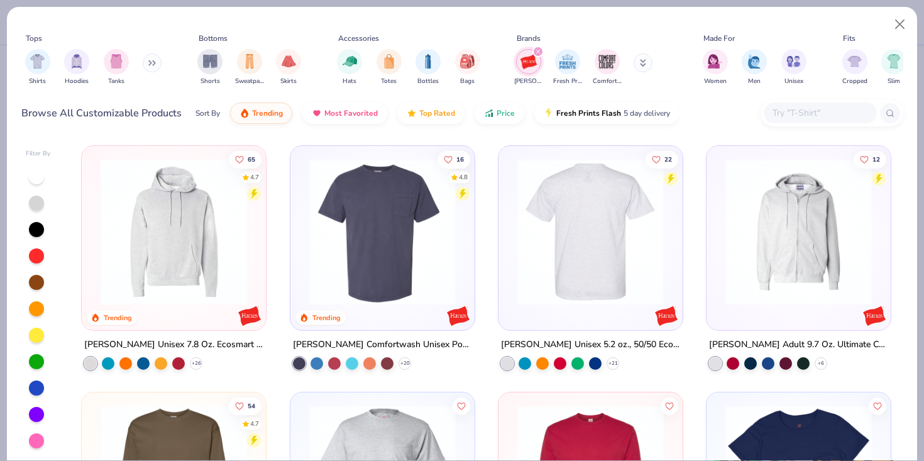
click at [434, 250] on img at bounding box center [382, 231] width 159 height 146
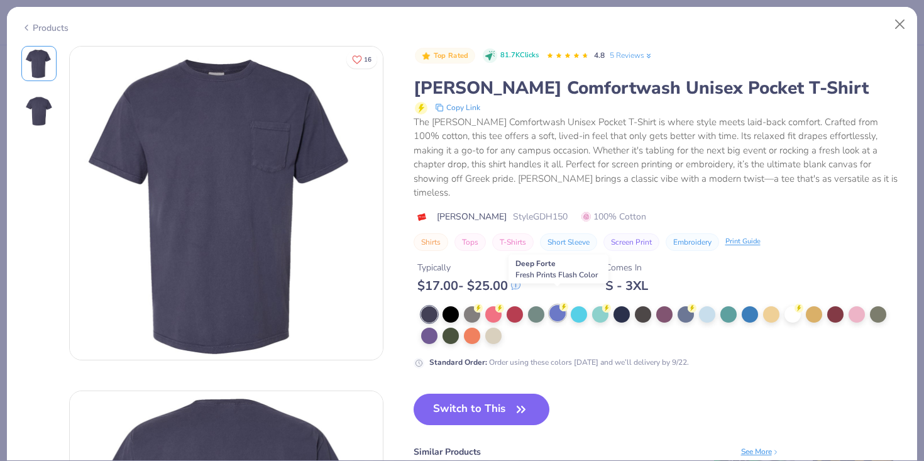
click at [554, 305] on div at bounding box center [558, 313] width 16 height 16
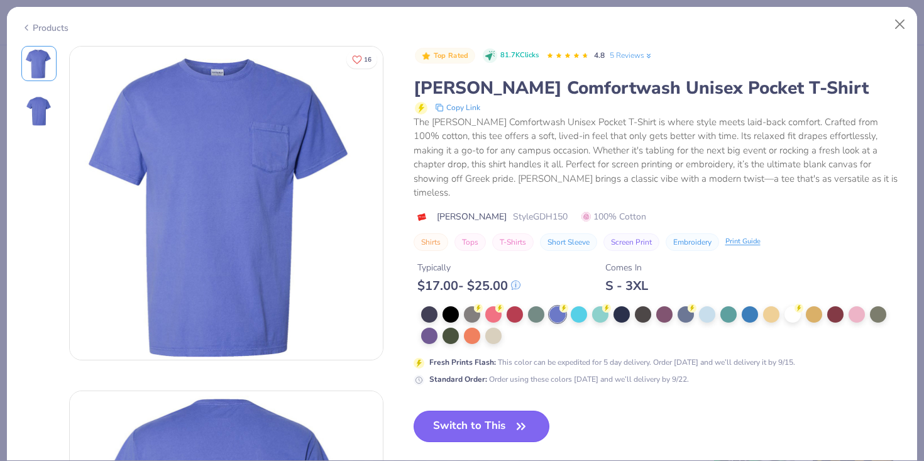
click at [494, 411] on button "Switch to This" at bounding box center [482, 426] width 136 height 31
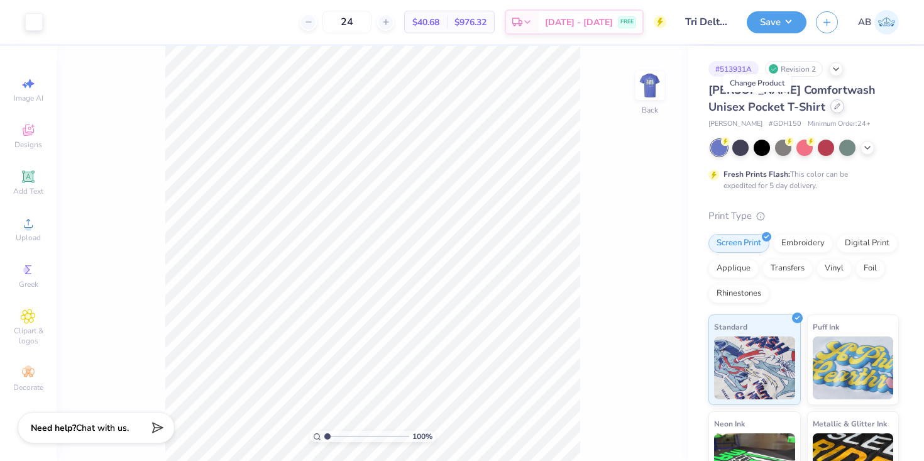
click at [835, 107] on icon at bounding box center [837, 106] width 5 height 5
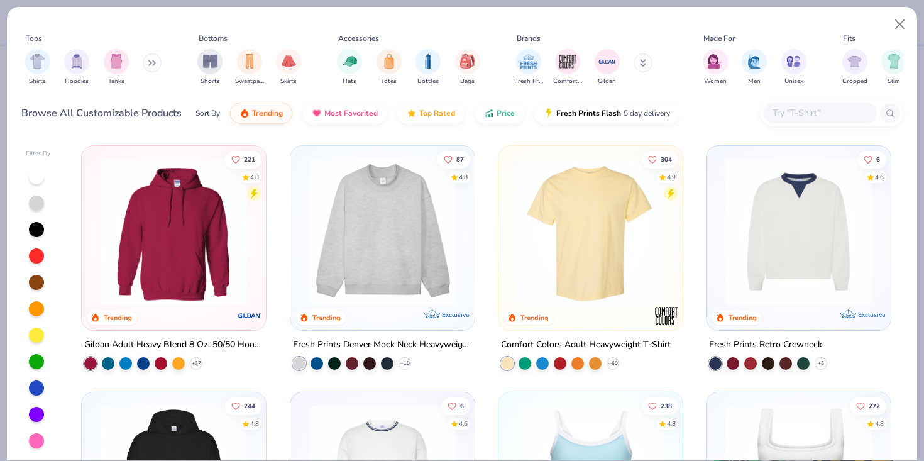
click at [641, 62] on icon at bounding box center [643, 63] width 6 height 8
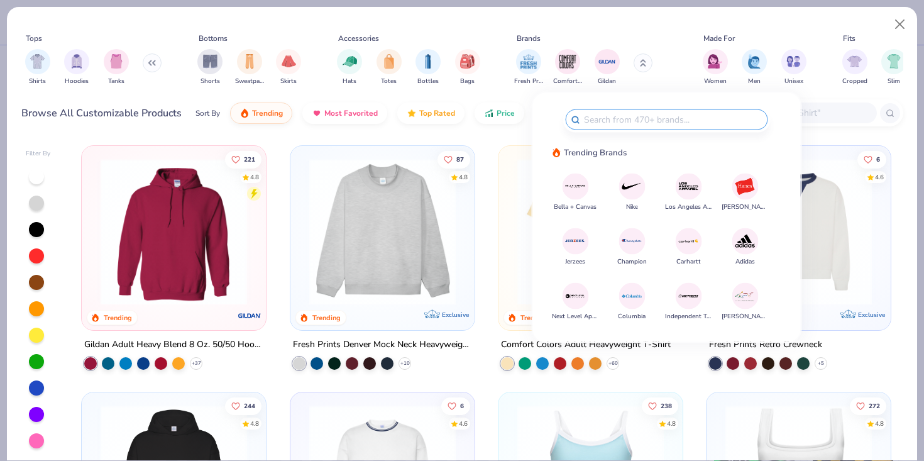
click at [680, 57] on div "Tops Shirts Hoodies Tanks Bottoms Shorts Sweatpants Skirts Accessories Hats Tot…" at bounding box center [462, 62] width 882 height 58
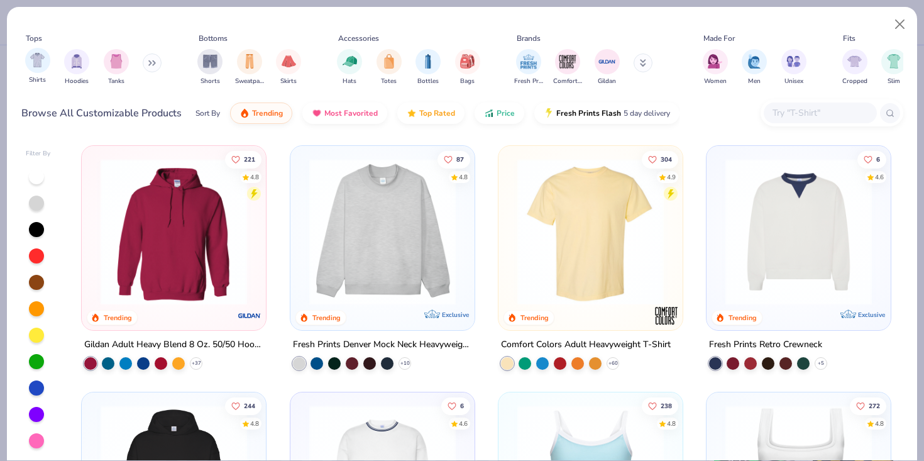
click at [33, 72] on div "Shirts" at bounding box center [37, 66] width 25 height 37
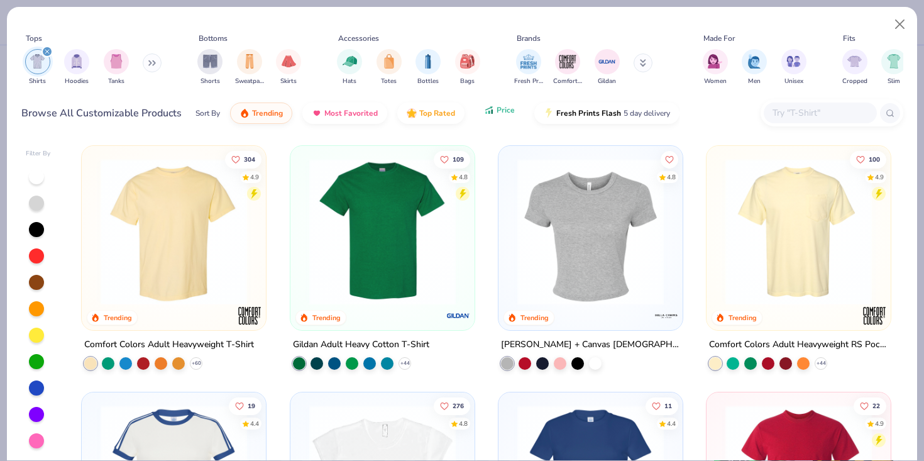
click at [495, 119] on button "Price" at bounding box center [500, 109] width 50 height 21
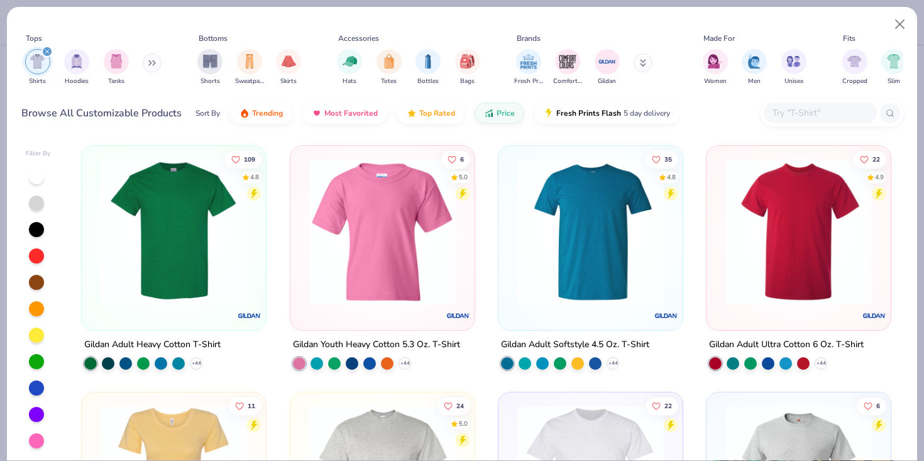
click at [566, 277] on img at bounding box center [590, 231] width 159 height 146
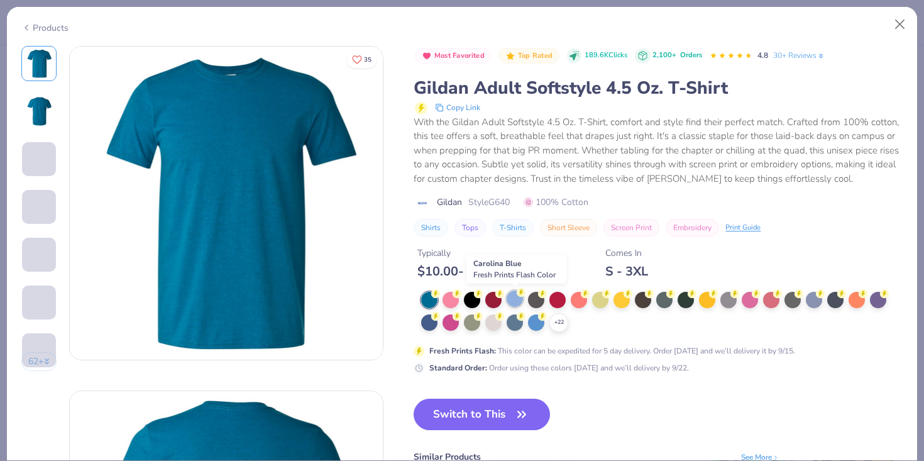
click at [521, 301] on div at bounding box center [515, 298] width 16 height 16
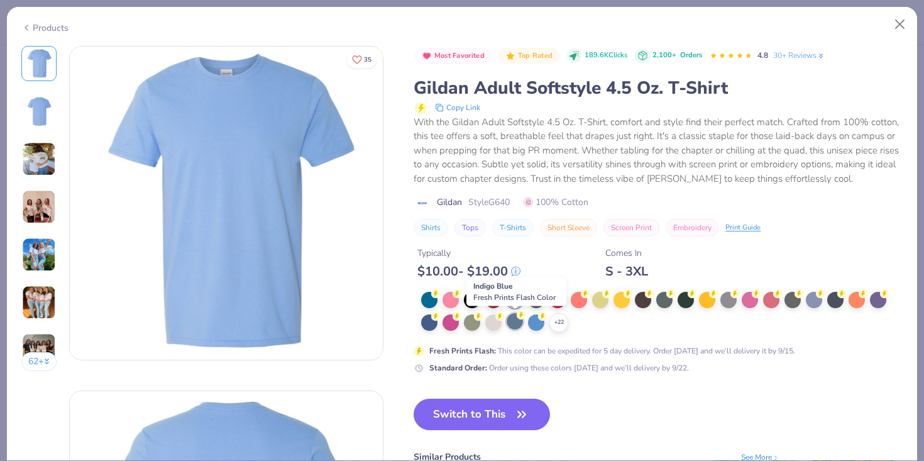
click at [521, 324] on div at bounding box center [515, 321] width 16 height 16
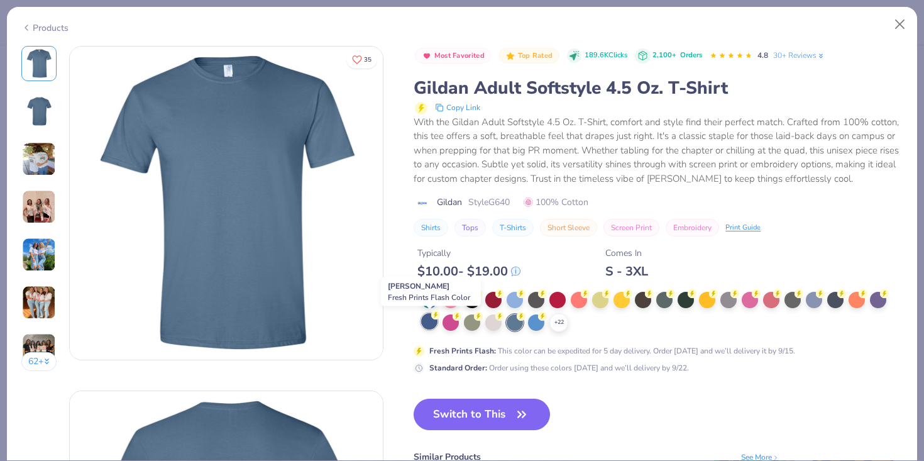
click at [425, 320] on div at bounding box center [429, 321] width 16 height 16
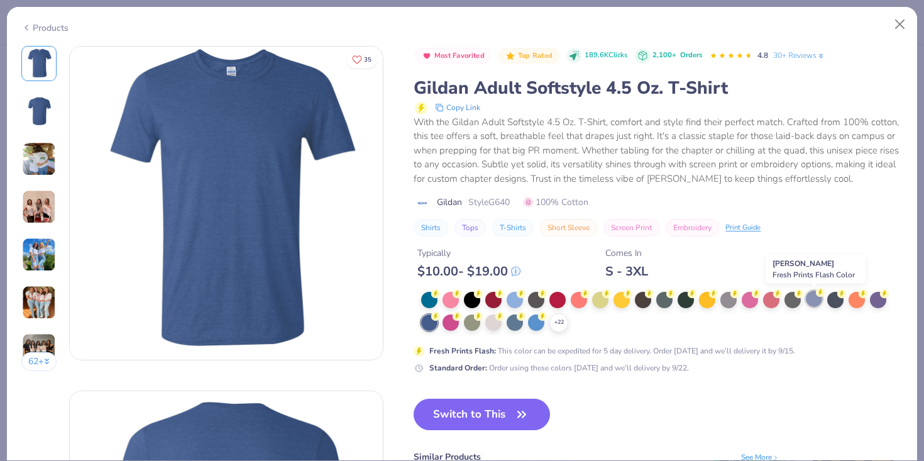
click at [809, 302] on div at bounding box center [814, 298] width 16 height 16
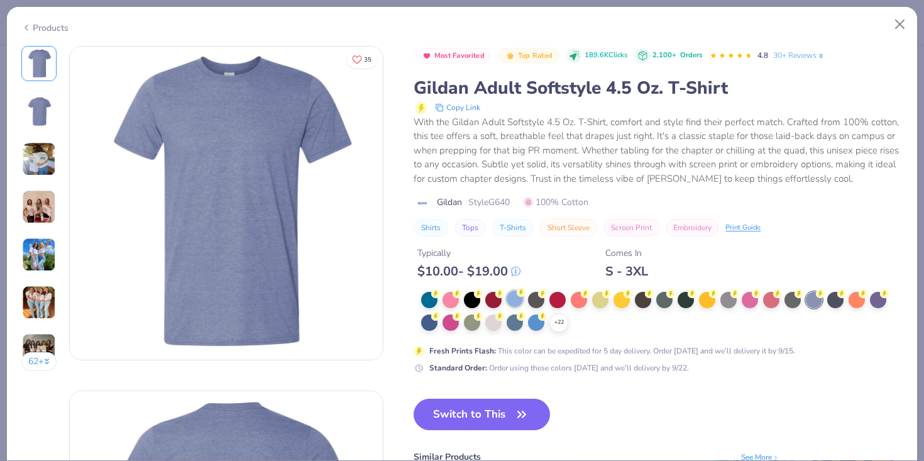
click at [520, 298] on div at bounding box center [515, 298] width 16 height 16
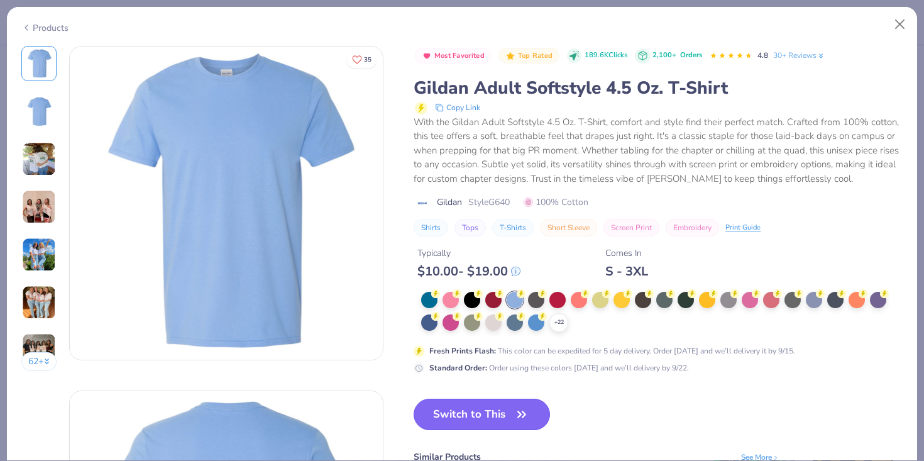
click at [487, 419] on button "Switch to This" at bounding box center [482, 414] width 136 height 31
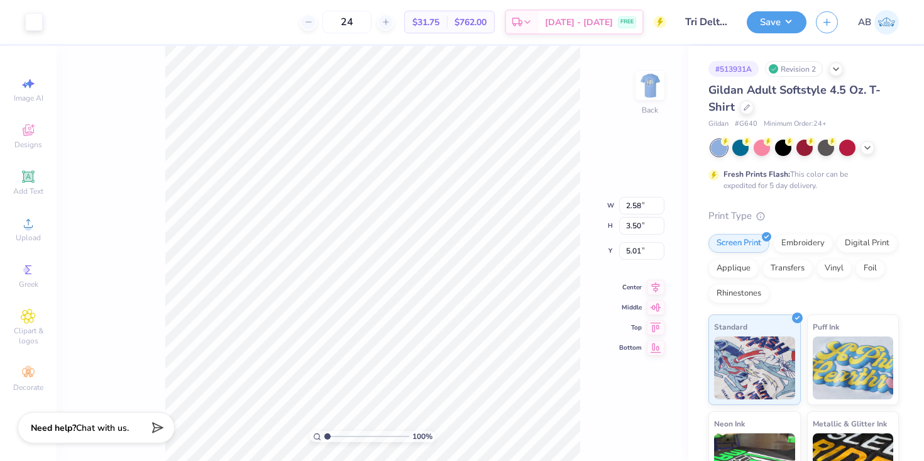
type input "3.00"
click at [654, 76] on img at bounding box center [650, 85] width 50 height 50
click at [659, 283] on icon at bounding box center [656, 285] width 8 height 11
type input "3.00"
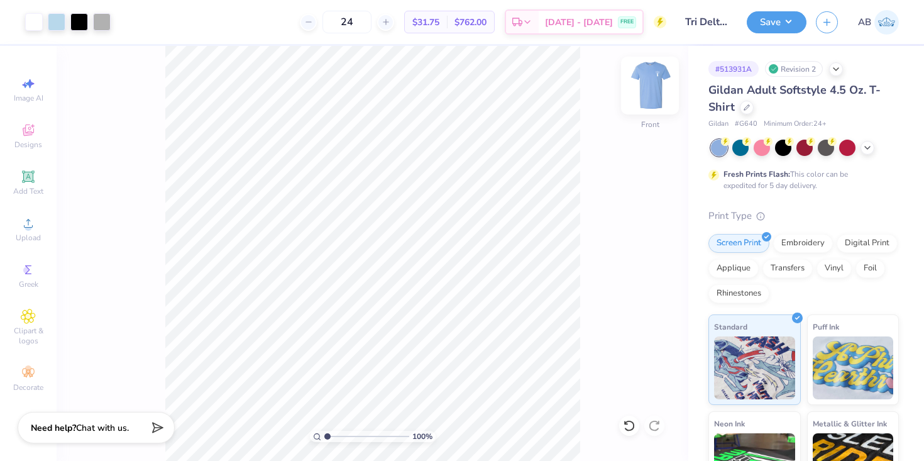
click at [648, 82] on img at bounding box center [650, 85] width 50 height 50
click at [782, 13] on button "Save" at bounding box center [777, 20] width 60 height 22
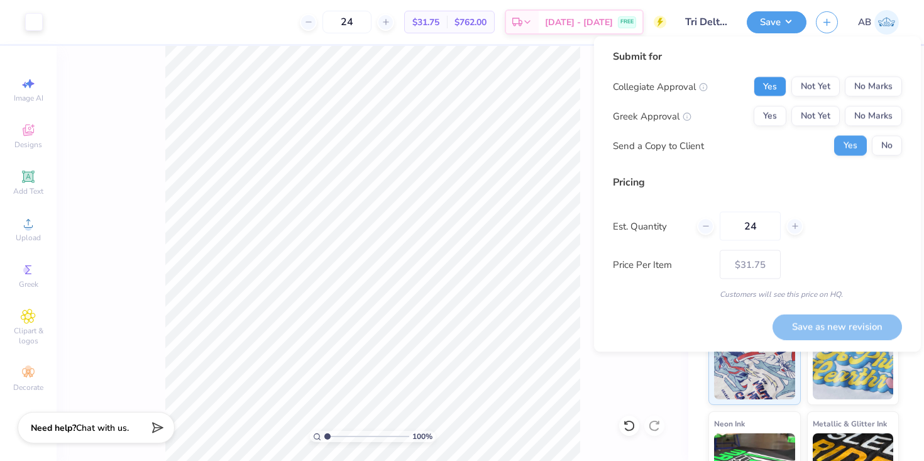
click at [772, 81] on button "Yes" at bounding box center [770, 87] width 33 height 20
click at [775, 112] on button "Yes" at bounding box center [770, 116] width 33 height 20
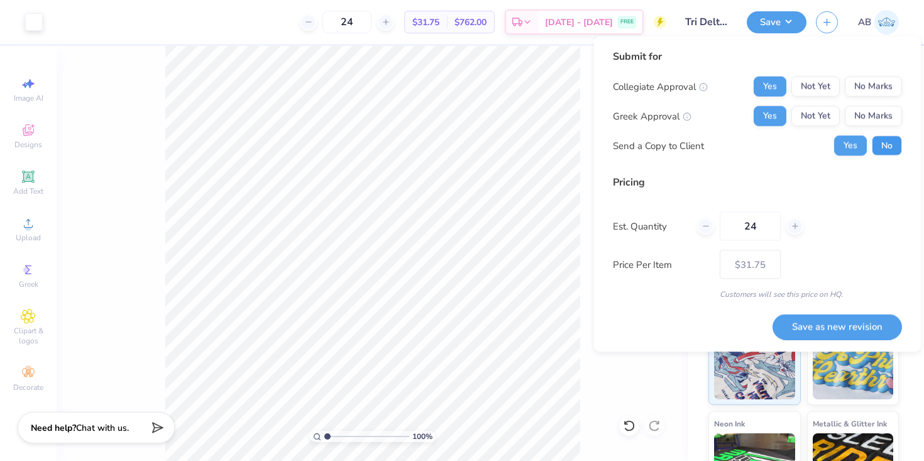
click at [892, 148] on button "No" at bounding box center [887, 146] width 30 height 20
click at [846, 327] on button "Save as new revision" at bounding box center [838, 327] width 130 height 26
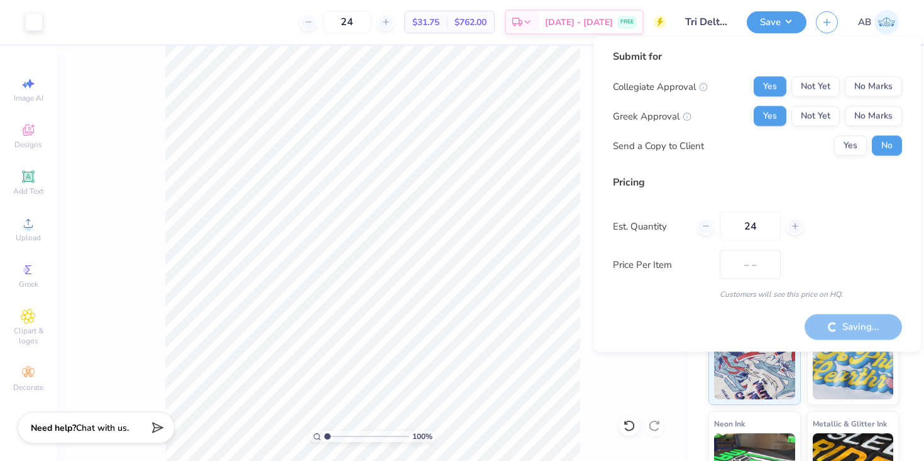
type input "$31.75"
